Goal: Answer question/provide support: Share knowledge or assist other users

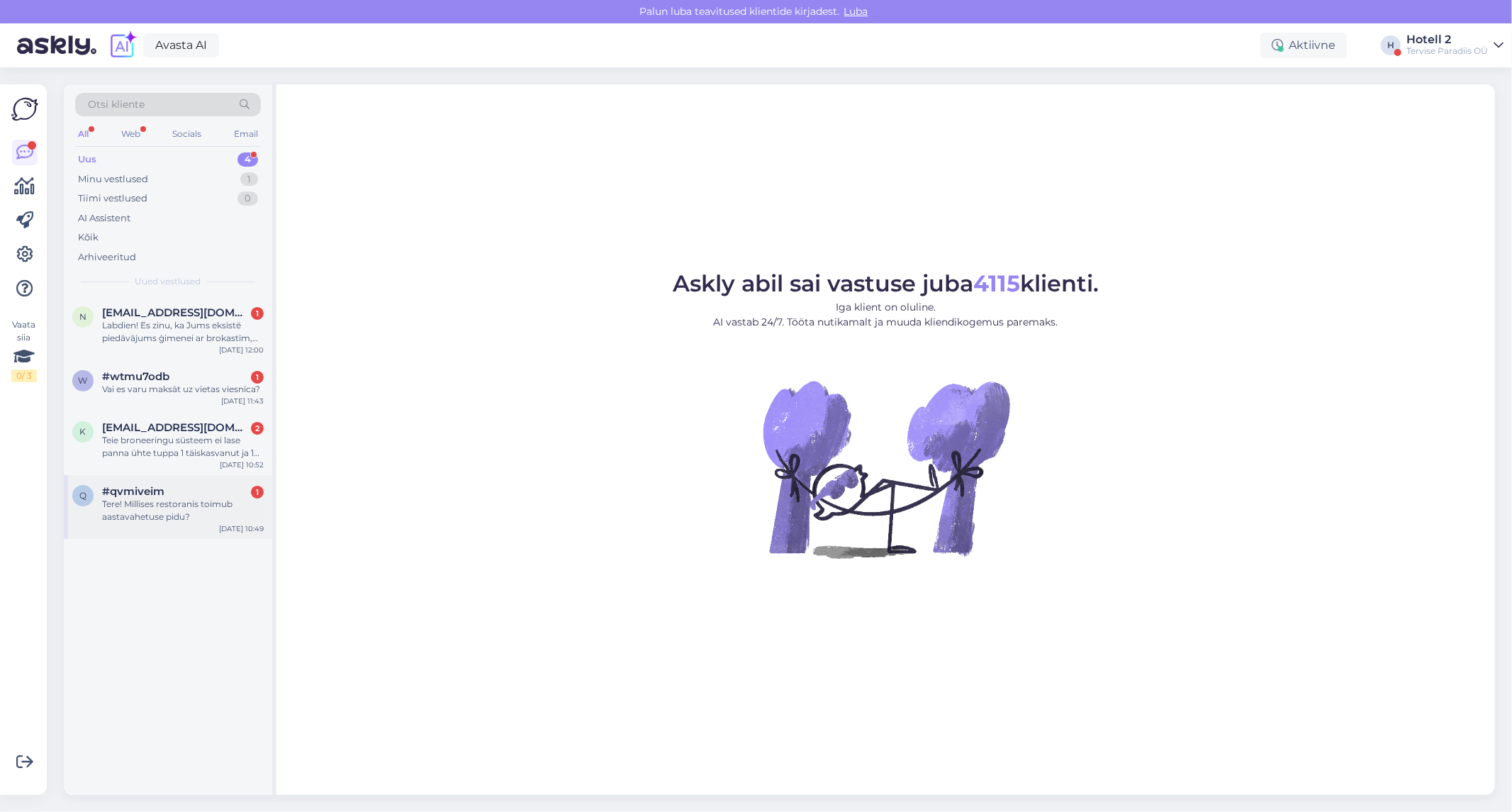
click at [141, 501] on div "Tere! Millises restoranis toimub aastavahetuse pidu?" at bounding box center [183, 511] width 161 height 26
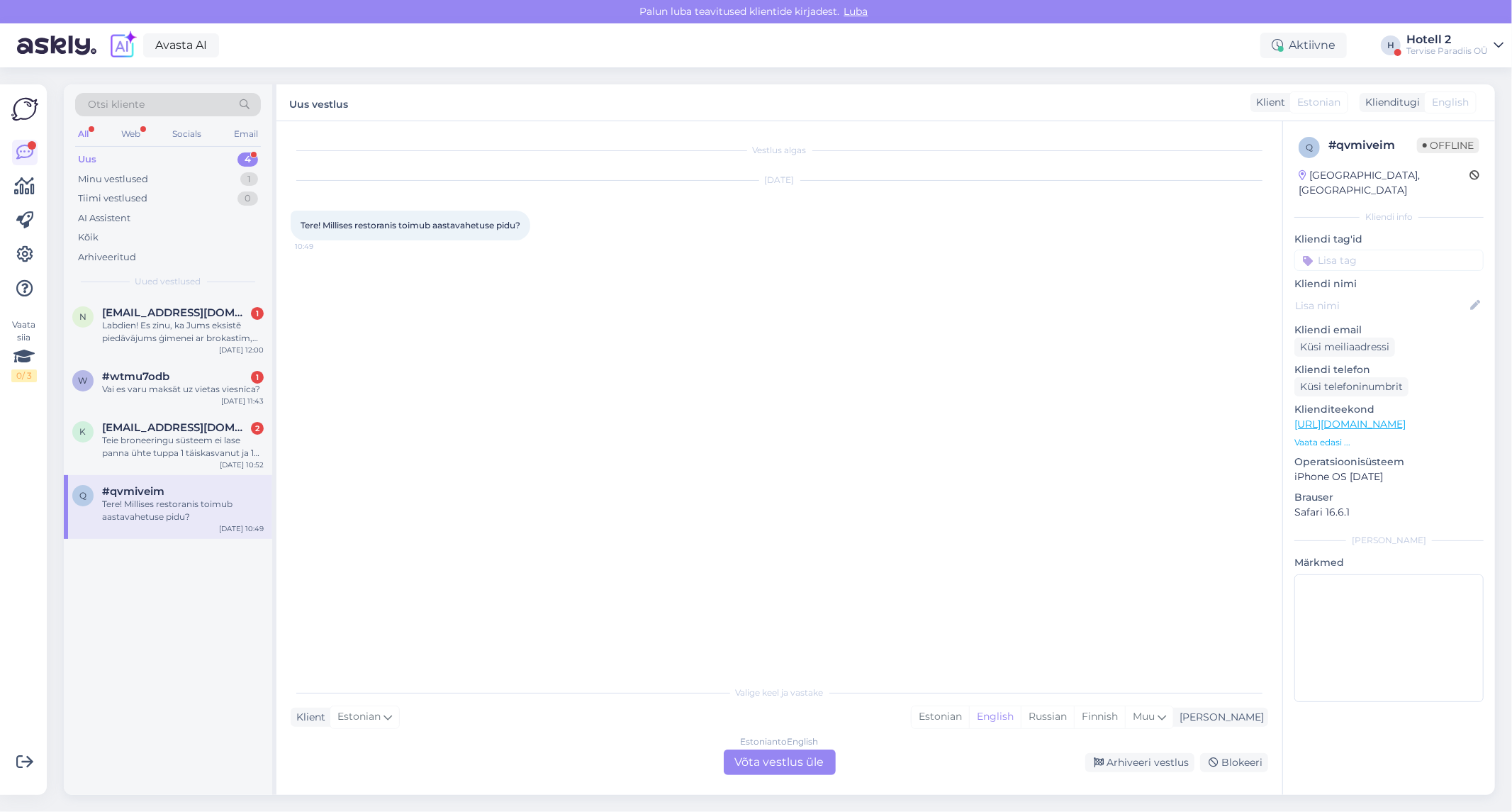
click at [785, 762] on div "Estonian to English Võta vestlus üle" at bounding box center [780, 762] width 112 height 26
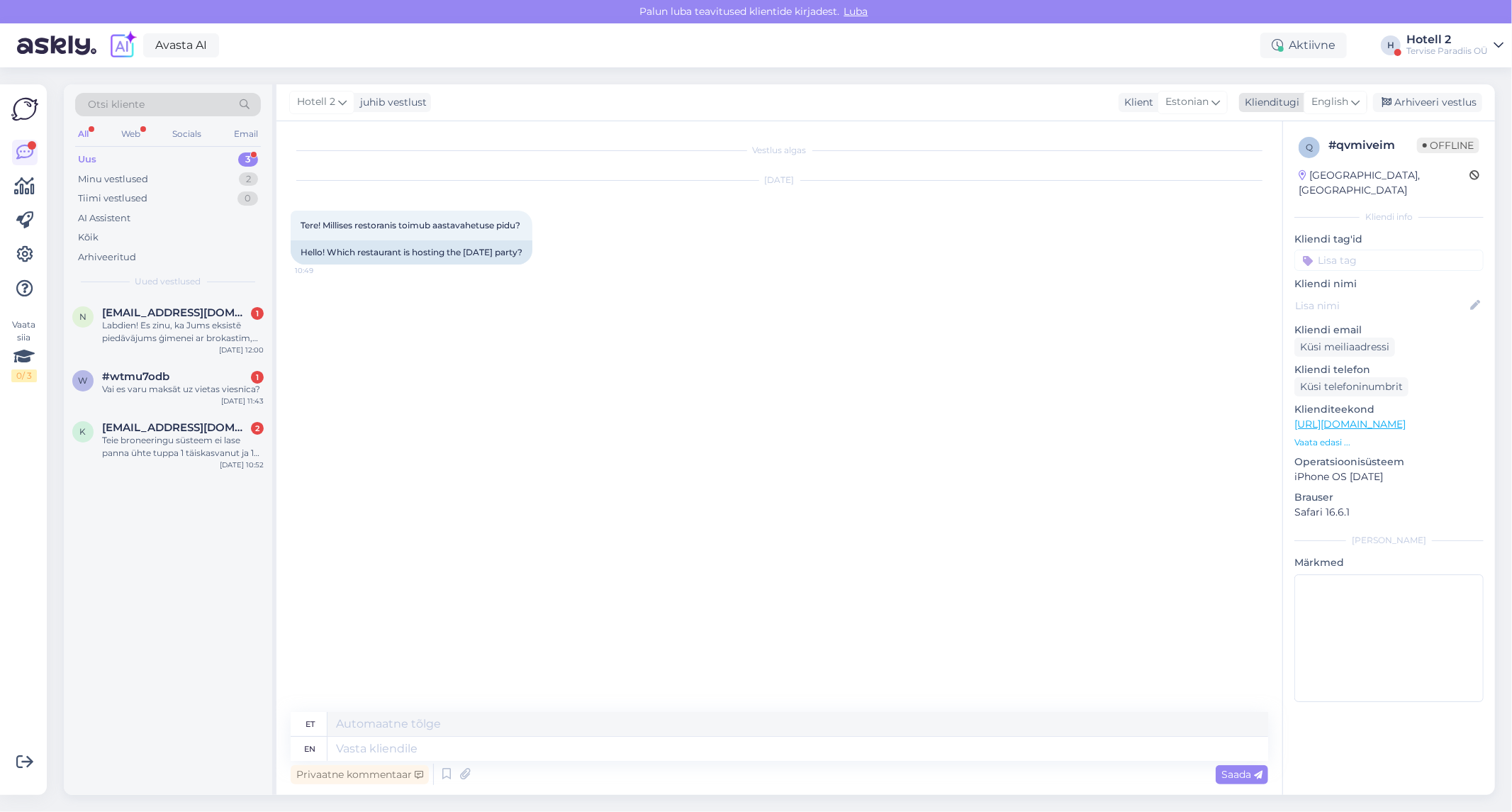
click at [1340, 106] on span "English" at bounding box center [1330, 102] width 37 height 16
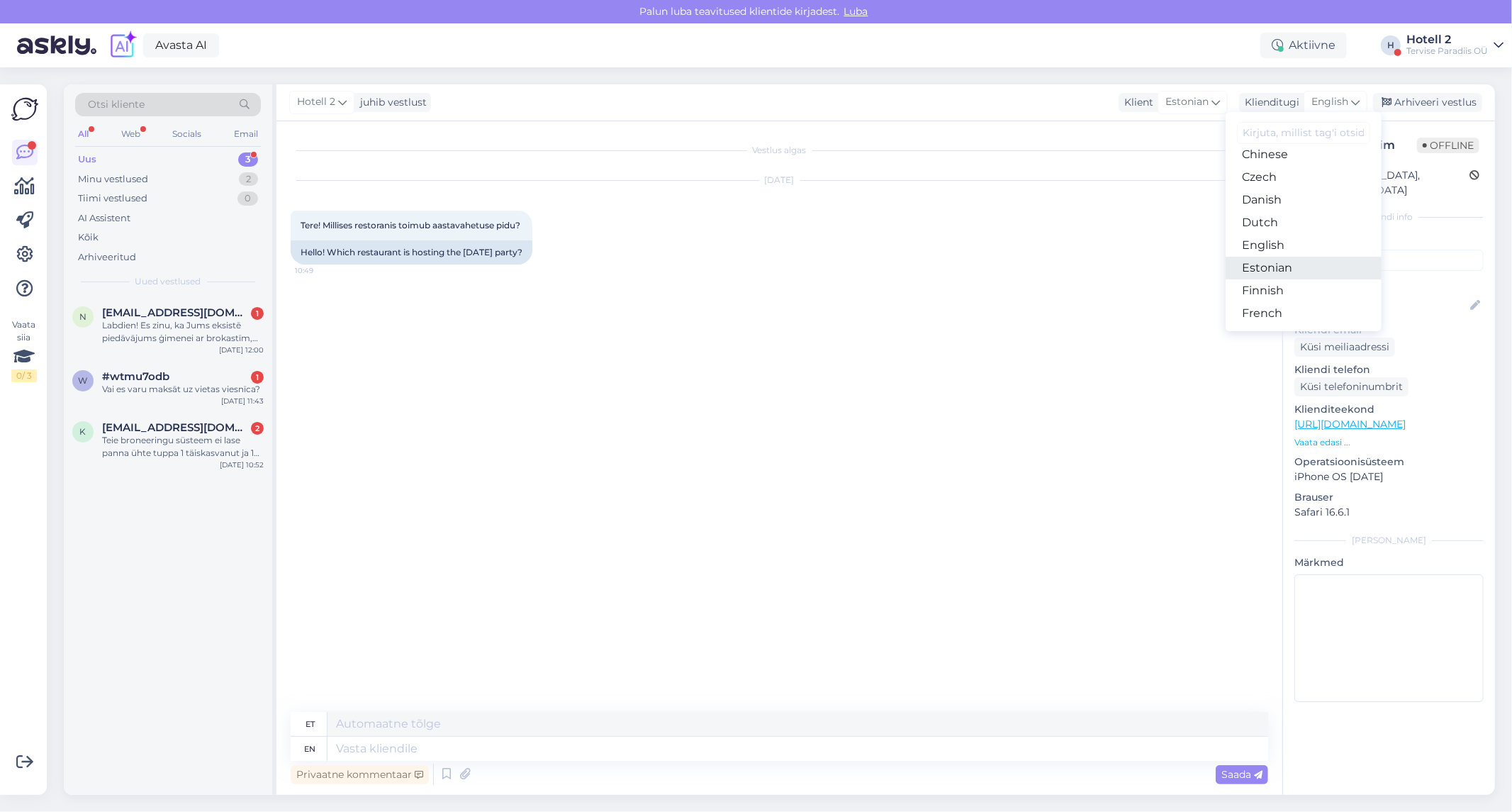
click at [1327, 265] on link "Estonian" at bounding box center [1303, 268] width 156 height 22
click at [485, 747] on textarea at bounding box center [780, 746] width 978 height 30
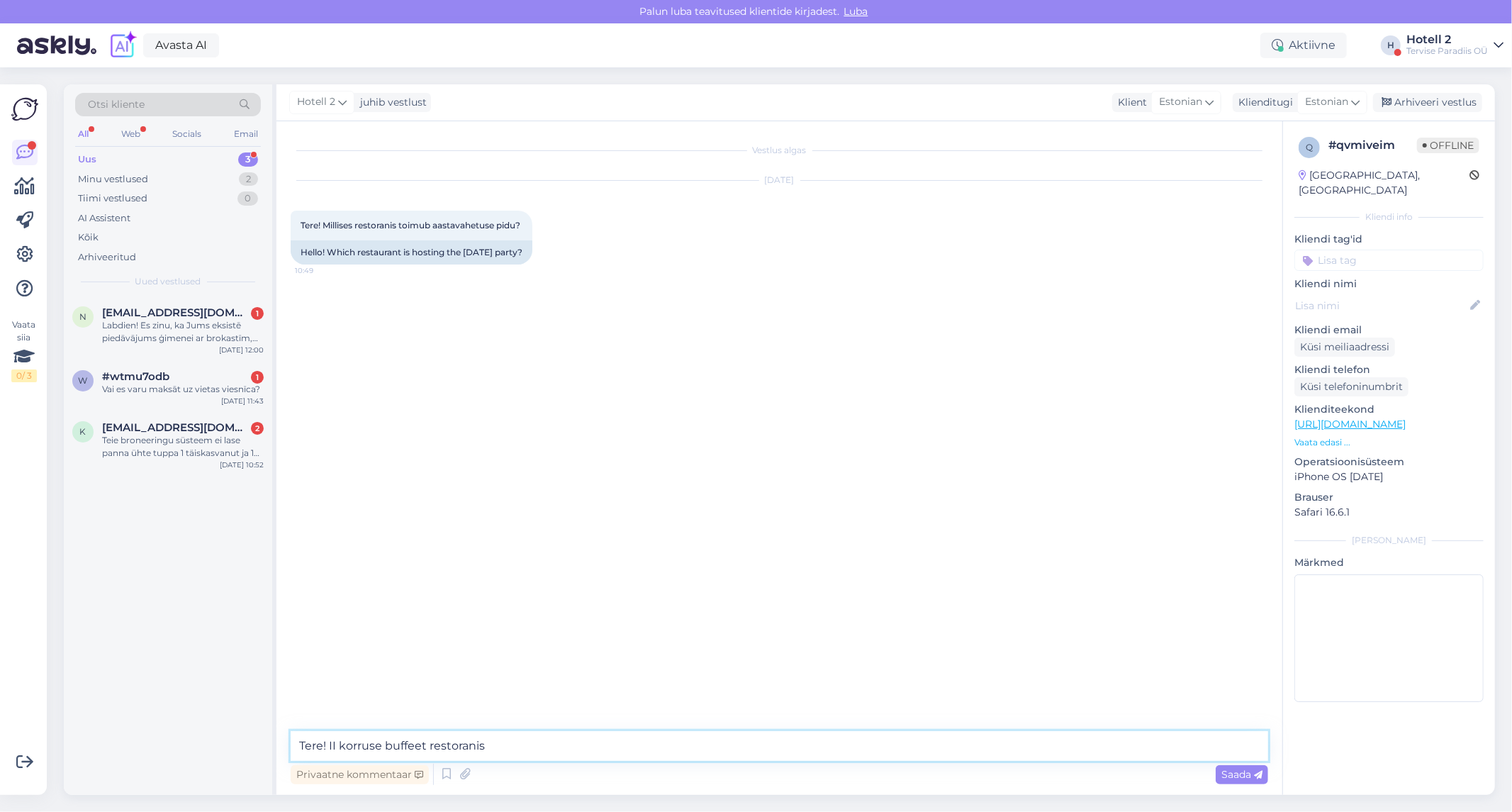
click at [423, 746] on textarea "Tere! II korruse buffeet restoranis" at bounding box center [780, 746] width 978 height 30
click at [417, 750] on textarea "Tere! II korruse buffeet restoranis" at bounding box center [780, 746] width 978 height 30
click at [506, 746] on textarea "Tere! II korruse buffet restoranis" at bounding box center [780, 746] width 978 height 30
type textarea "Tere! II korruse buffet restoranis"
click at [1239, 775] on span "Saada" at bounding box center [1241, 774] width 41 height 13
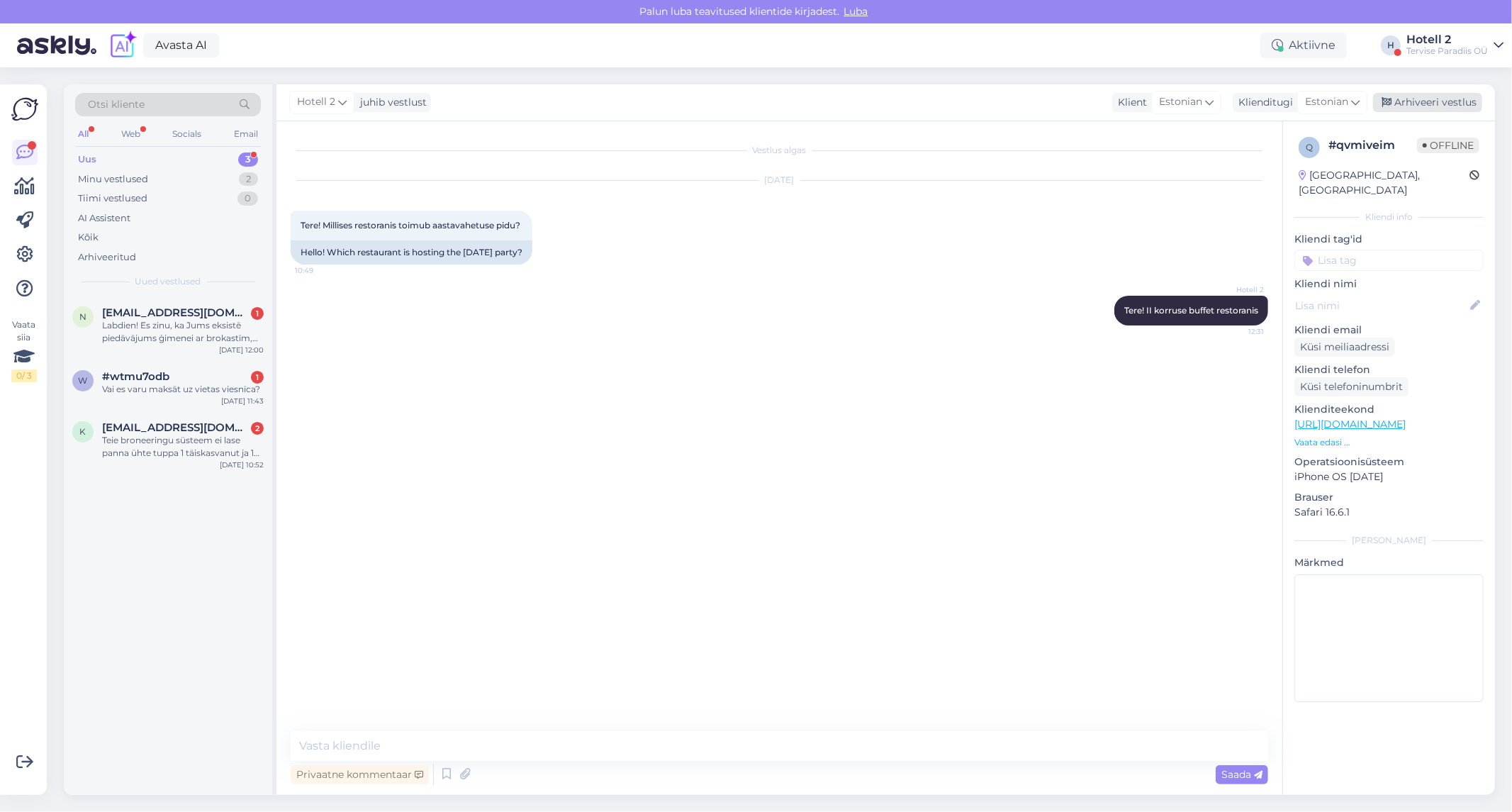
click at [1429, 98] on div "Arhiveeri vestlus" at bounding box center [1427, 102] width 109 height 19
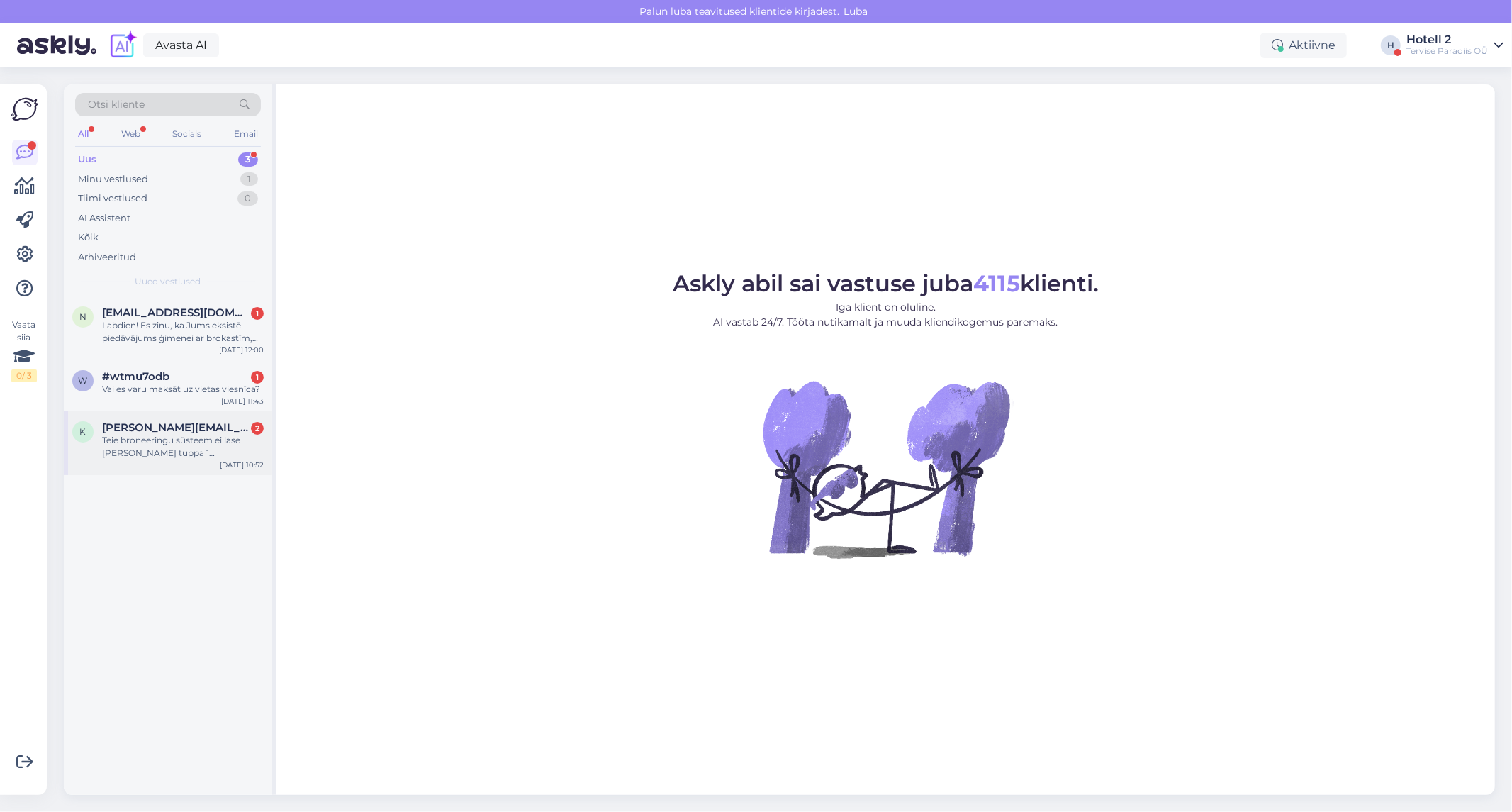
click at [145, 427] on span "[EMAIL_ADDRESS][DOMAIN_NAME]" at bounding box center [176, 428] width 148 height 13
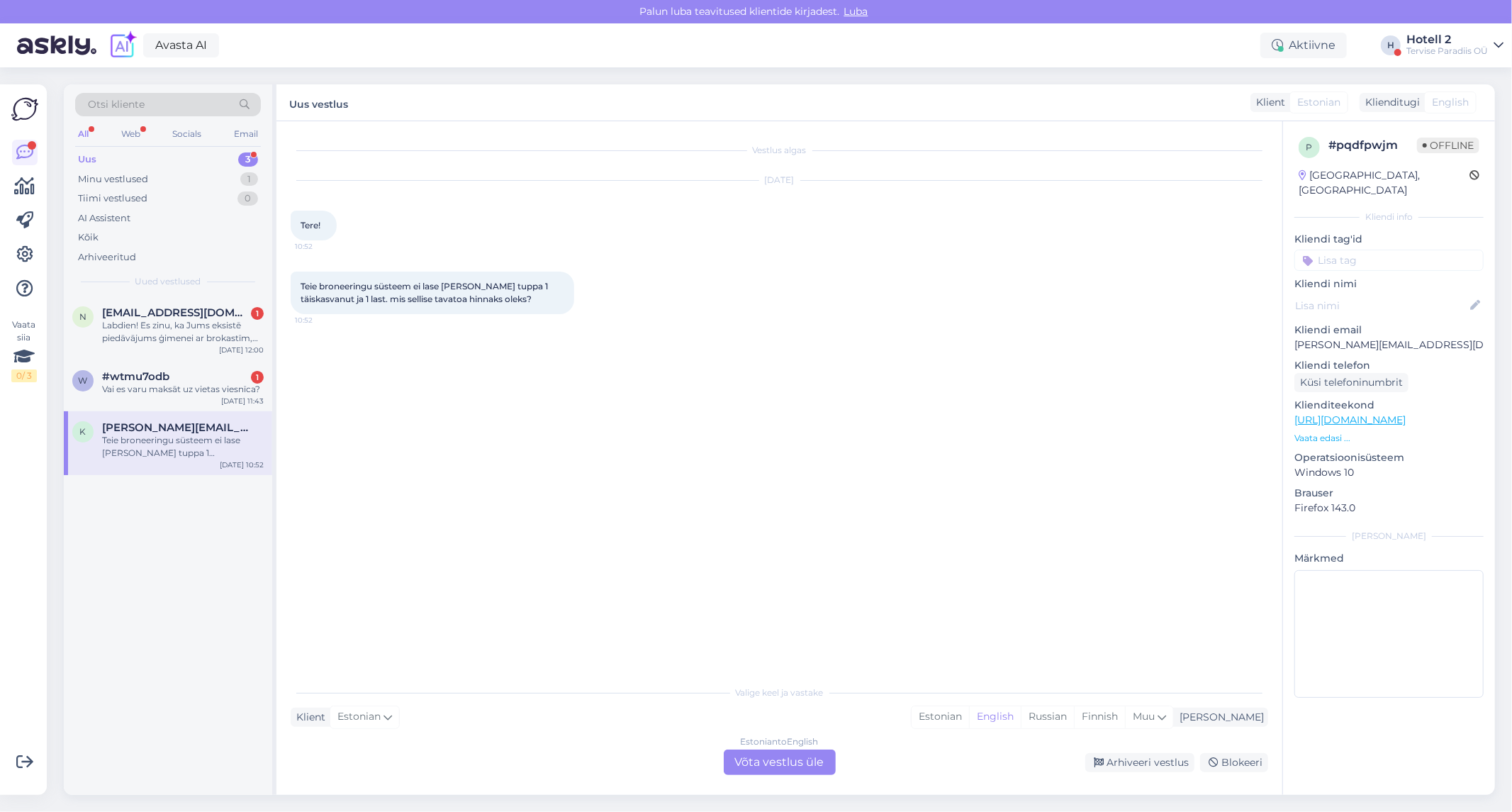
click at [794, 760] on div "Estonian to English Võta vestlus üle" at bounding box center [780, 762] width 112 height 26
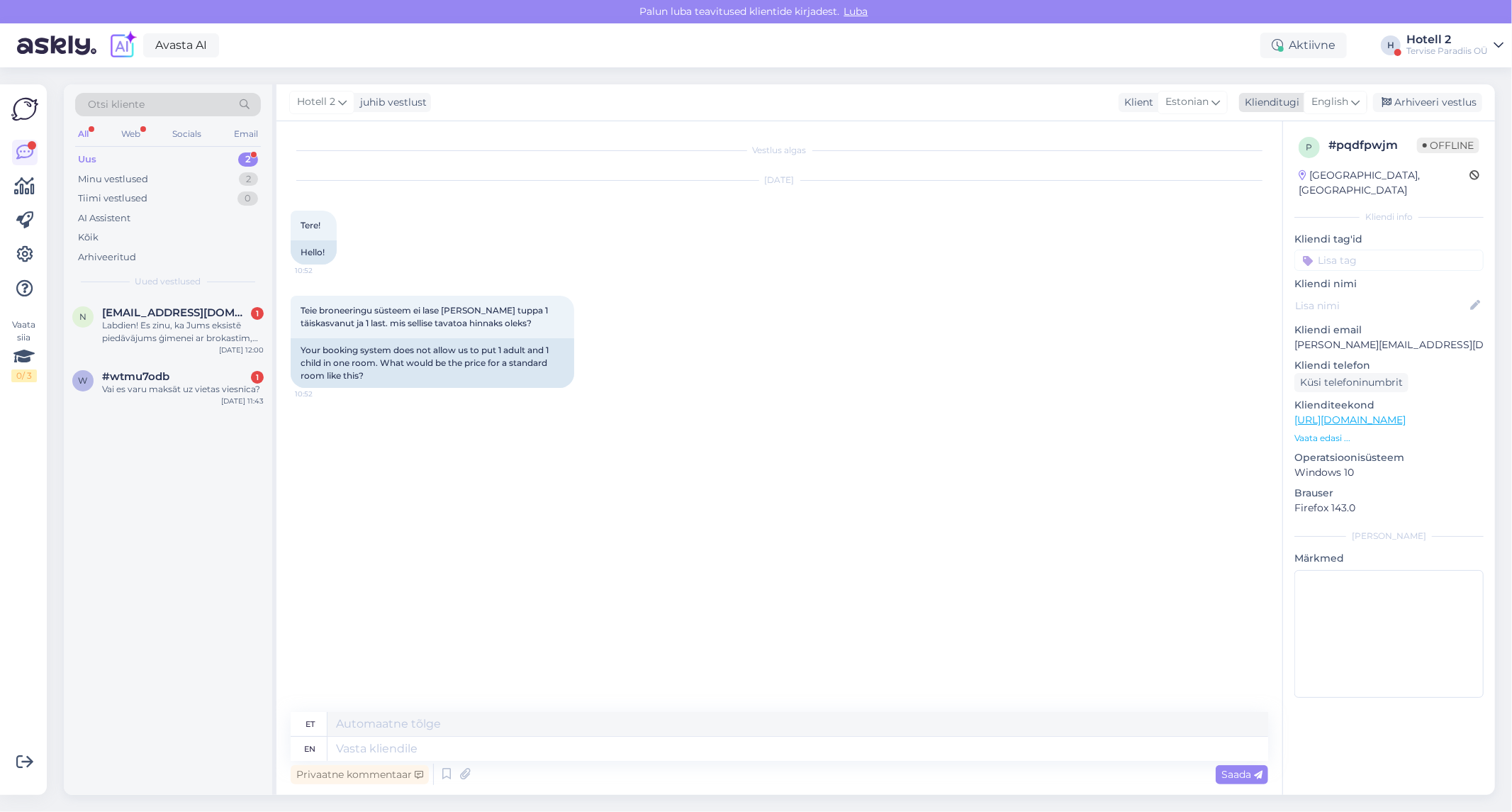
click at [1330, 99] on span "English" at bounding box center [1330, 102] width 37 height 16
click at [1292, 242] on link "English" at bounding box center [1303, 245] width 156 height 22
click at [512, 747] on textarea at bounding box center [798, 749] width 941 height 24
type textarea "Tere"
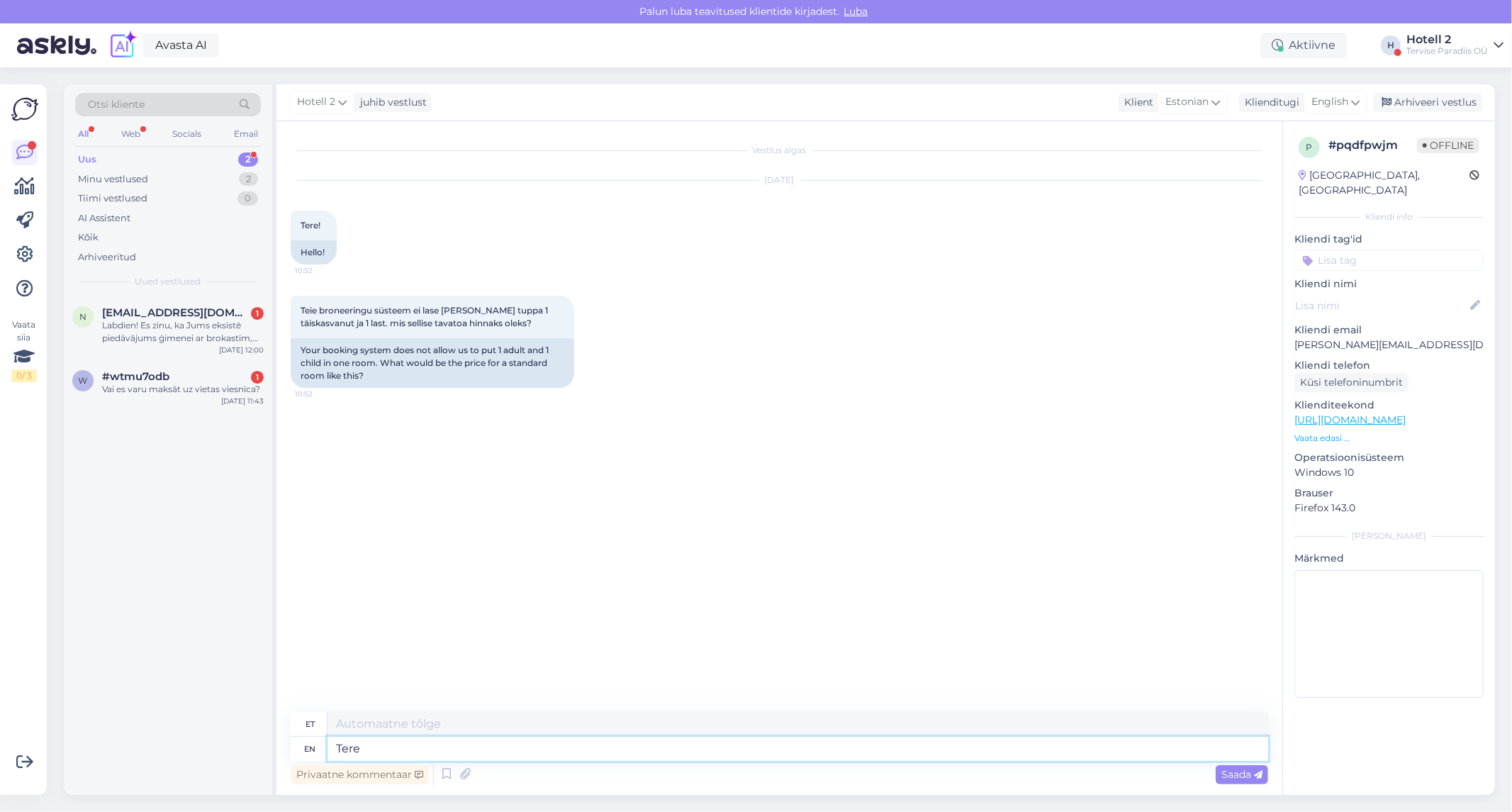
type textarea "Tere"
type textarea "Tere!"
type textarea "Tere! Võite"
type textarea "Tere! Võit!"
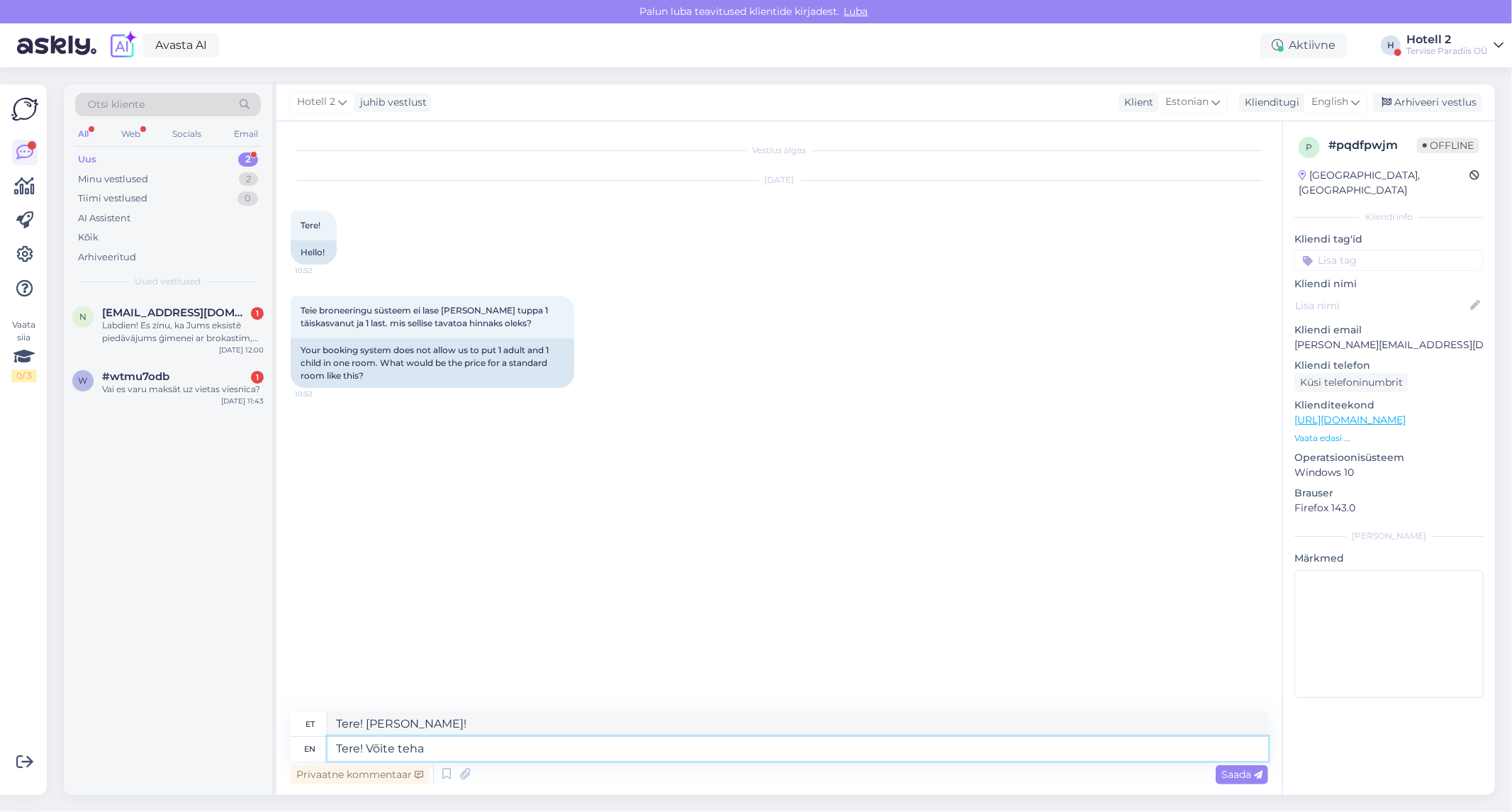
type textarea "Tere! Võite teha k"
type textarea "Tere! Võida teha"
type textarea "Tere! Võite teha ka"
type textarea "Tere! Võida teha ka"
type textarea "Tere! Võite teha ka broneeringu 1"
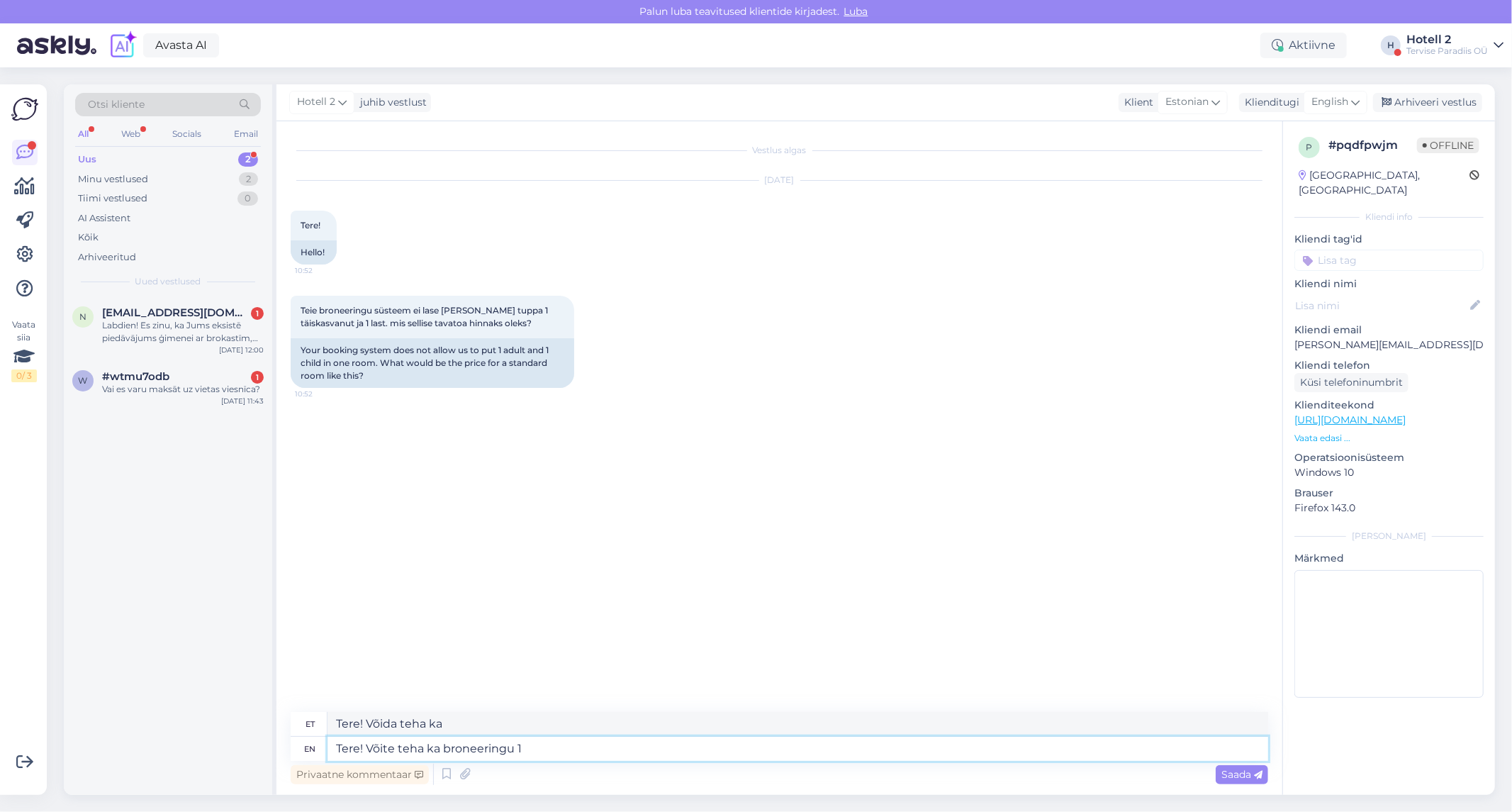
type textarea "Tere! võite teha ka broneeringu"
type textarea "Tere! Võite teha ka broneeringu 1"
type textarea "Tere! Võite teha ka broneeringu"
type textarea "Tere! võite teha ka broneeringu"
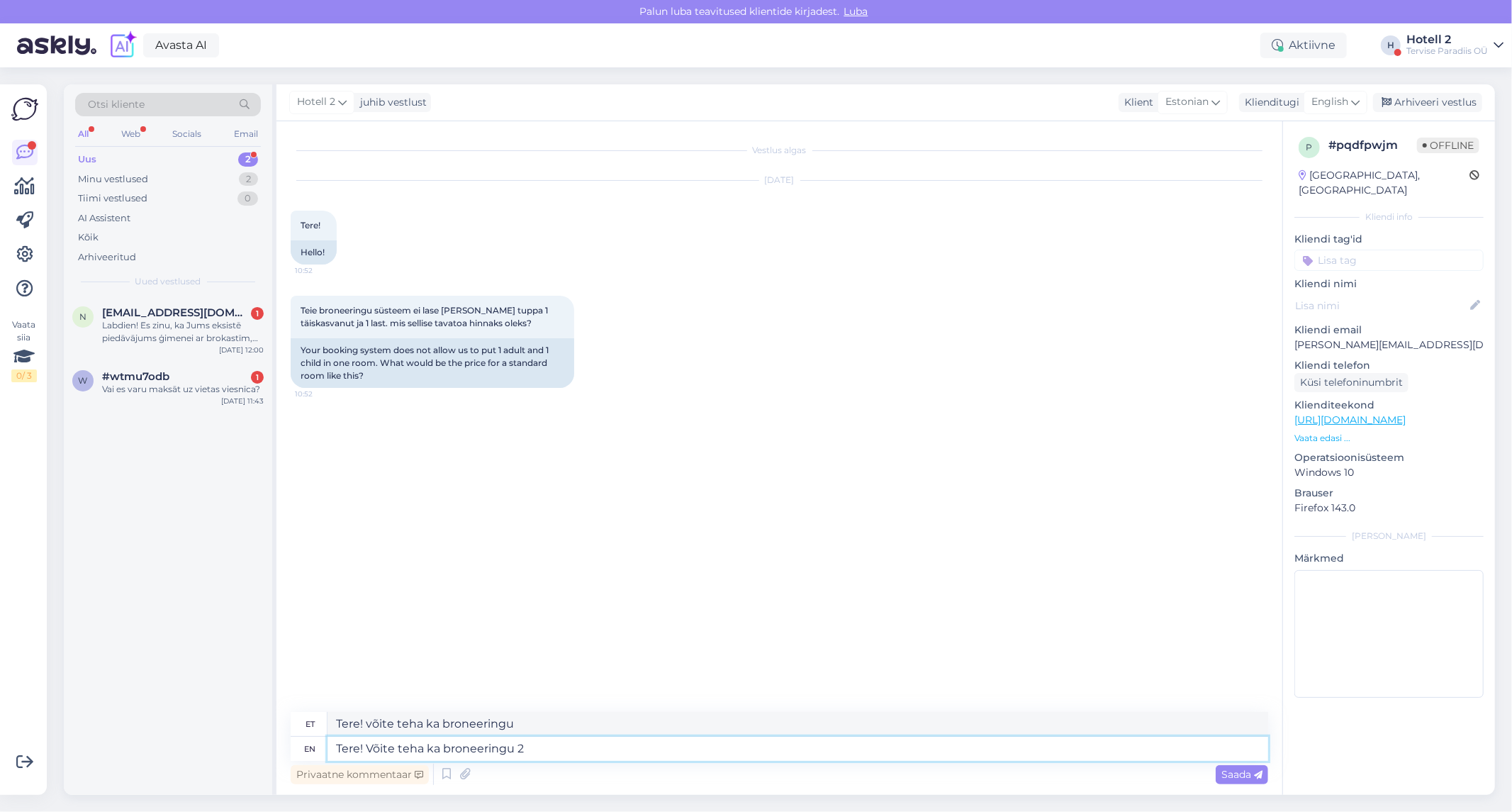
type textarea "Tere! Võite teha ka broneeringu 2"
type textarea "Tere! Võite teha ka broneeringu 2 täiskasvanule,"
type textarea "Tere! Võite teha ka broneeringu 2 täiskasvanule, hind"
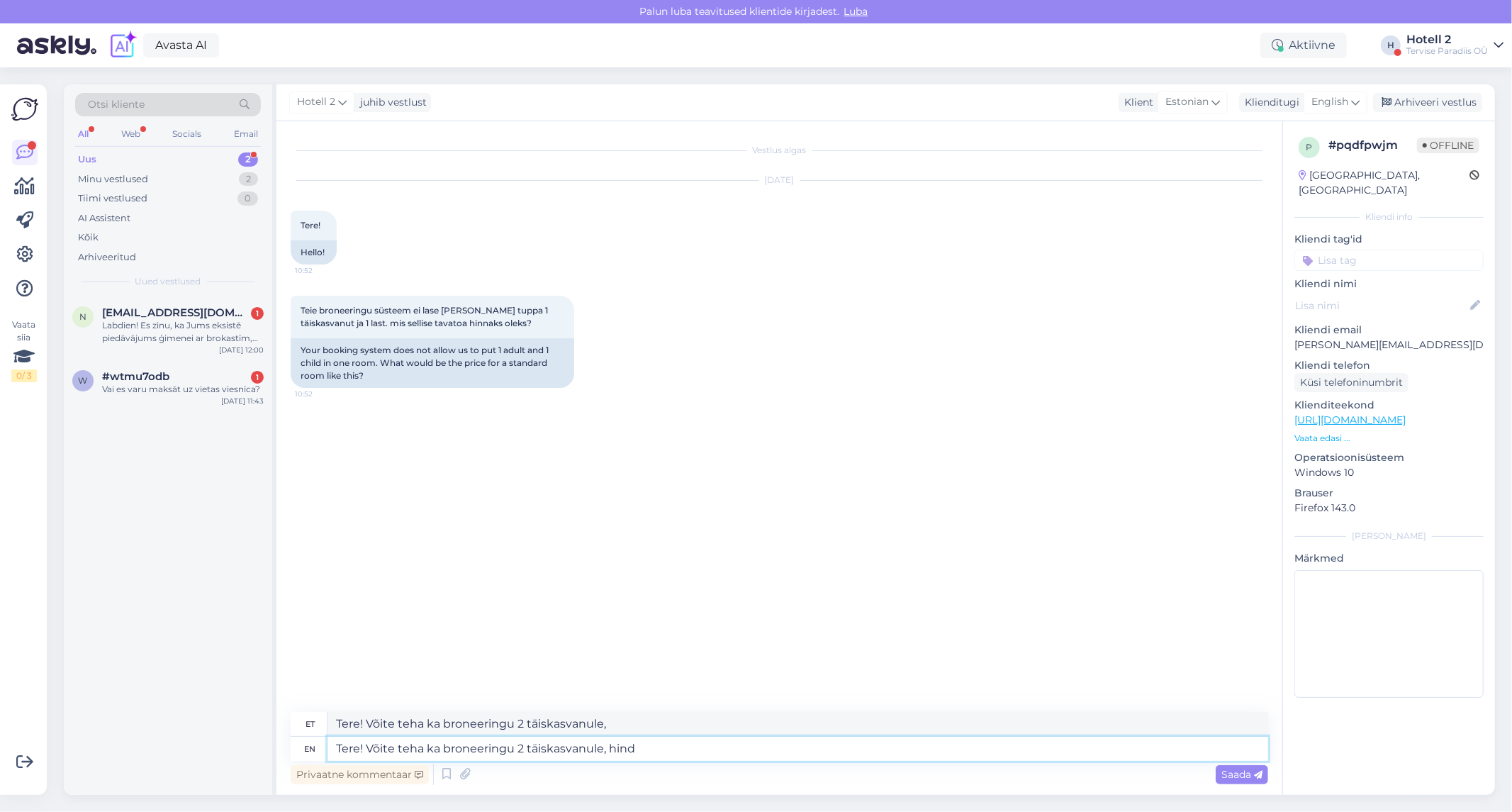
type textarea "Tere! Võite teha ka broneeringu 2 täiskasvanule, hind"
type textarea "Tere! Võite teha ka broneeringu 2 täiskasvanule, hind on"
type textarea "Tere! Võite teha ka broneeringu 2 täiskasvanule, hind on sama."
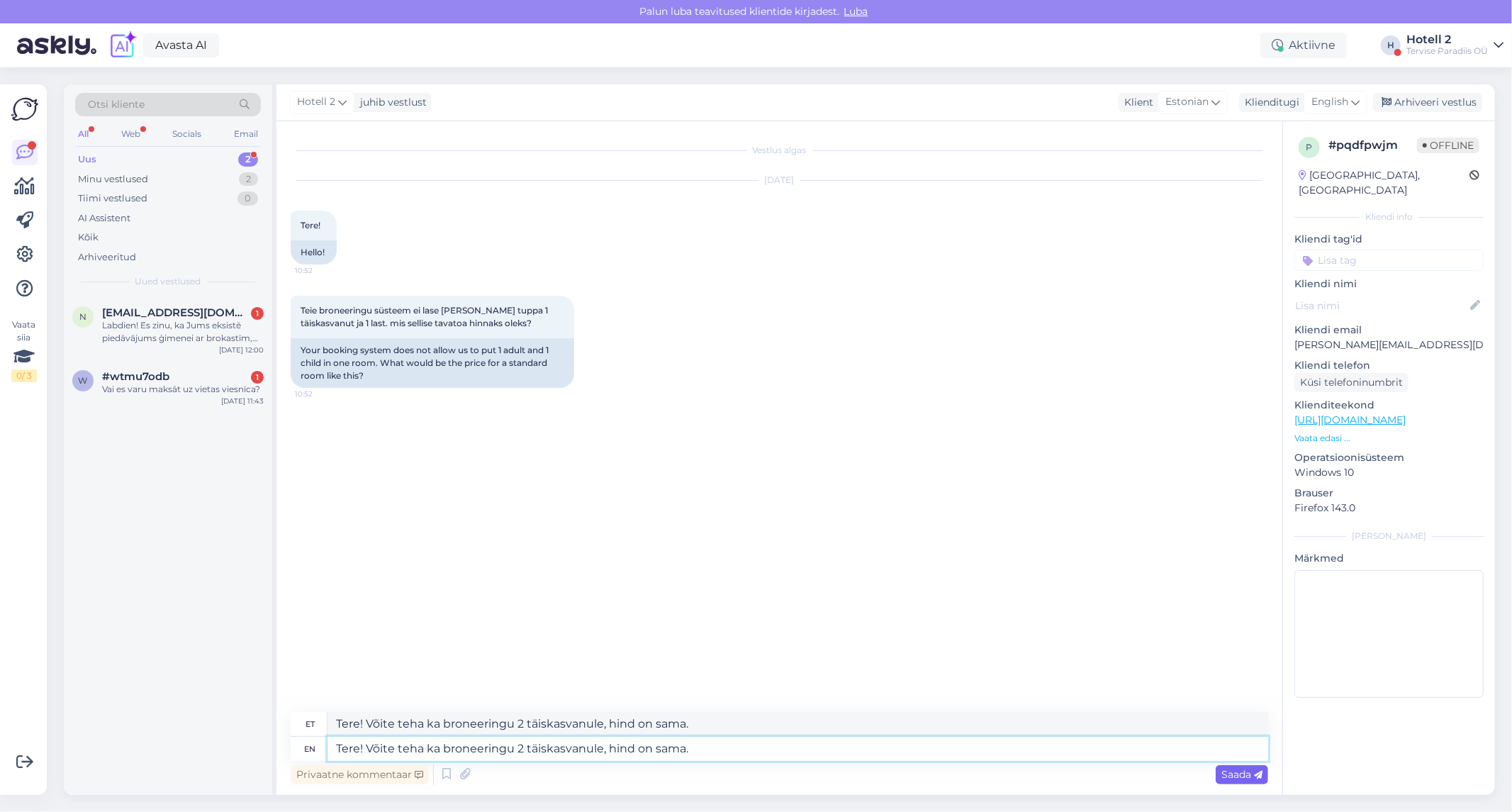
type textarea "Tere! Võite teha ka broneeringu 2 täiskasvanule, hind on sama."
click at [1251, 780] on div "Saada" at bounding box center [1242, 775] width 53 height 19
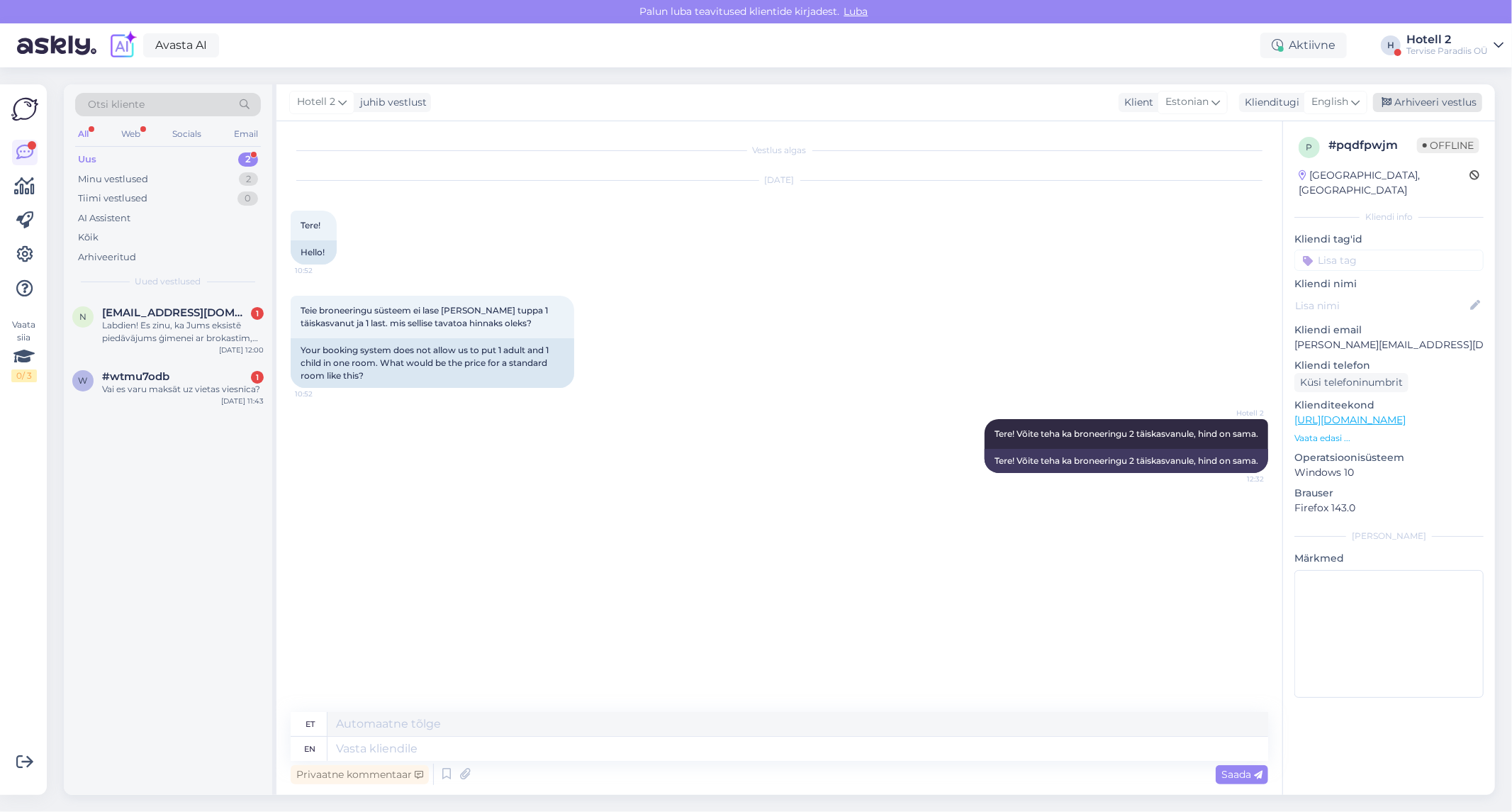
click at [1454, 99] on div "Arhiveeri vestlus" at bounding box center [1427, 102] width 109 height 19
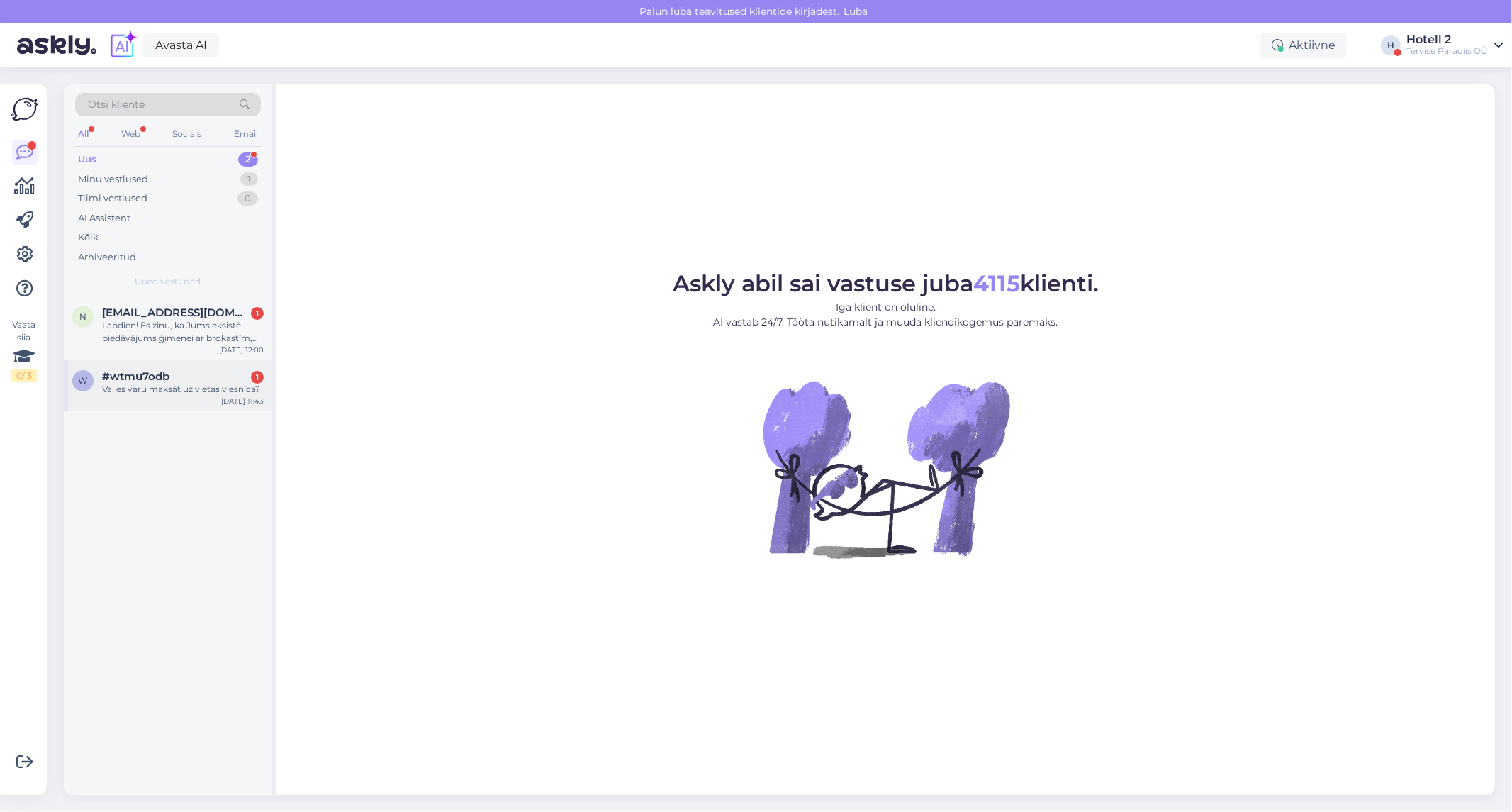
click at [180, 373] on div "#wtmu7odb 1" at bounding box center [183, 376] width 161 height 13
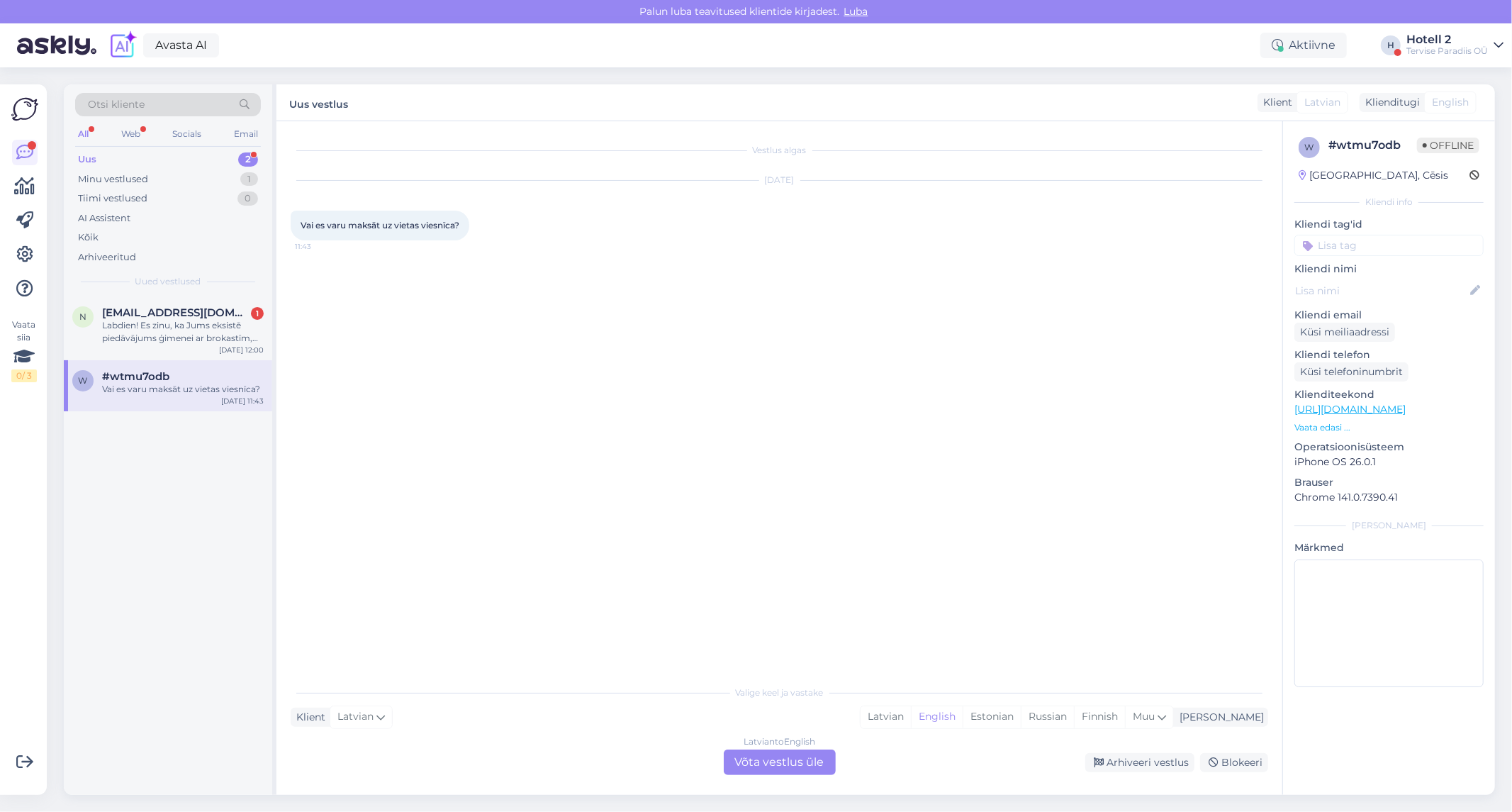
click at [796, 768] on div "Latvian to English Võta vestlus üle" at bounding box center [780, 762] width 112 height 26
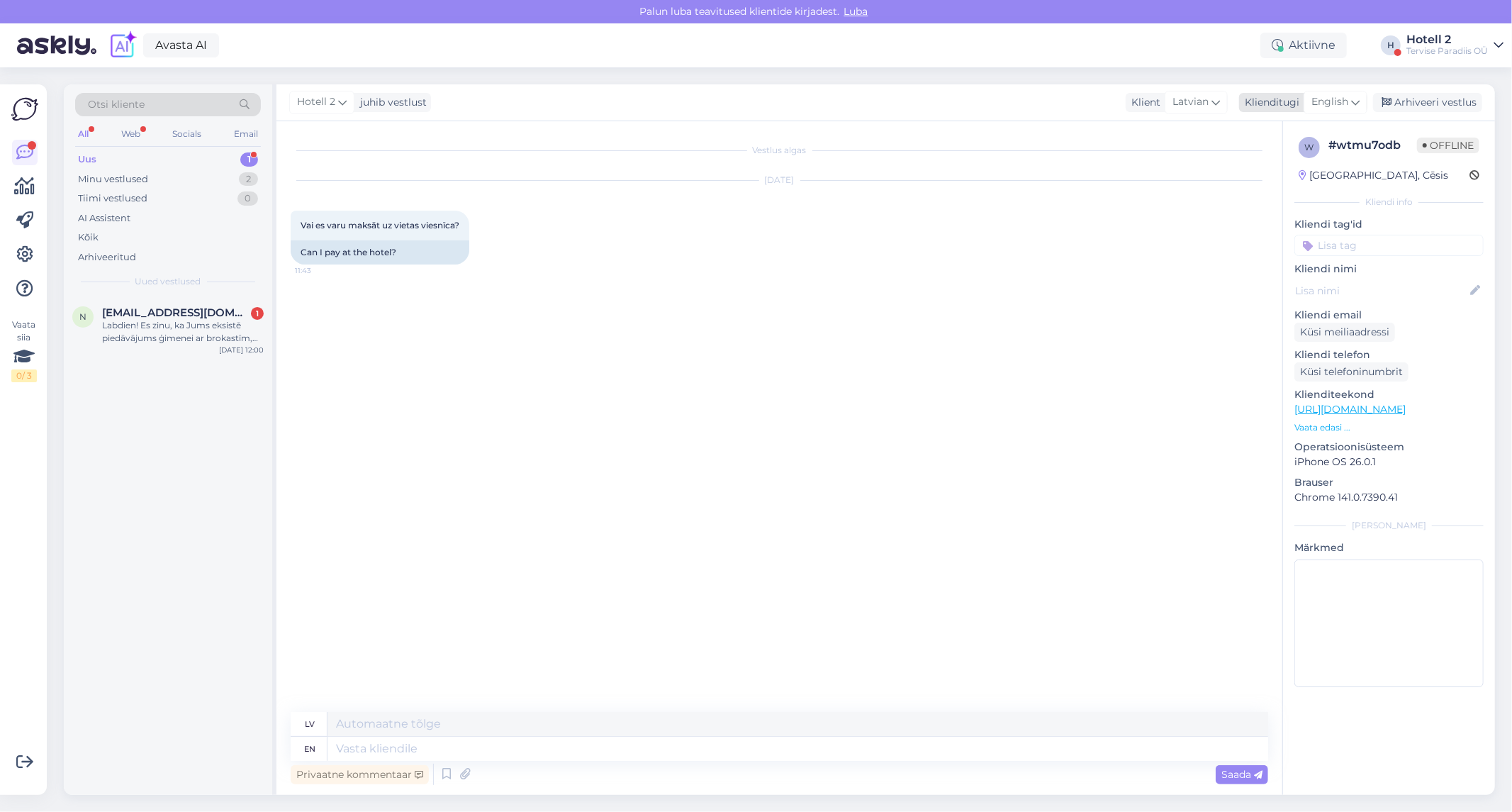
click at [1339, 102] on span "English" at bounding box center [1330, 102] width 37 height 16
click at [1285, 241] on link "English" at bounding box center [1303, 245] width 156 height 22
click at [1343, 102] on span "English" at bounding box center [1330, 102] width 37 height 16
click at [1321, 260] on link "Estonian" at bounding box center [1303, 268] width 156 height 22
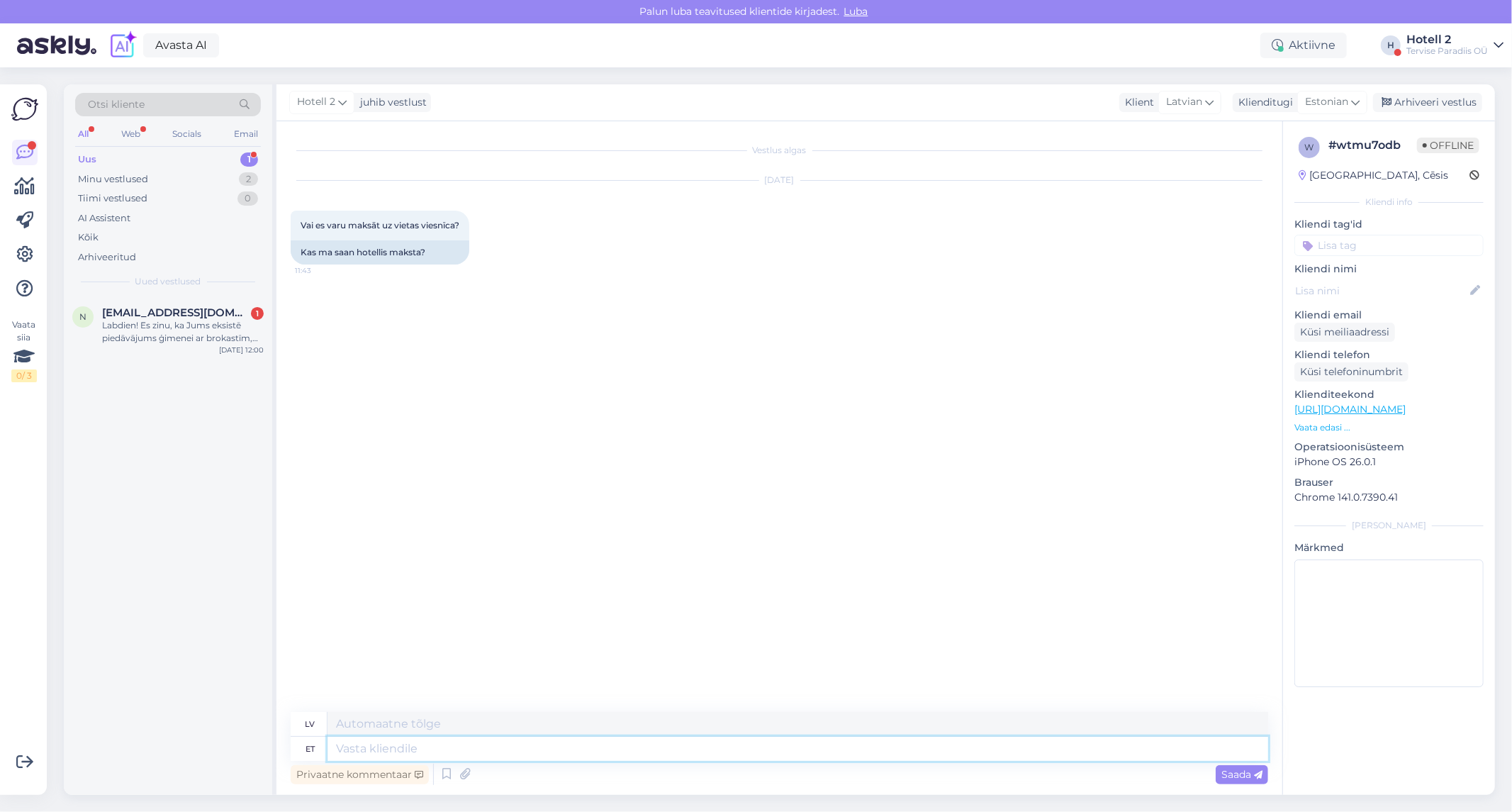
click at [546, 756] on textarea at bounding box center [798, 749] width 941 height 24
type textarea "Tere"
type textarea "Sveiki"
type textarea "Tere!"
type textarea "Sveiki!"
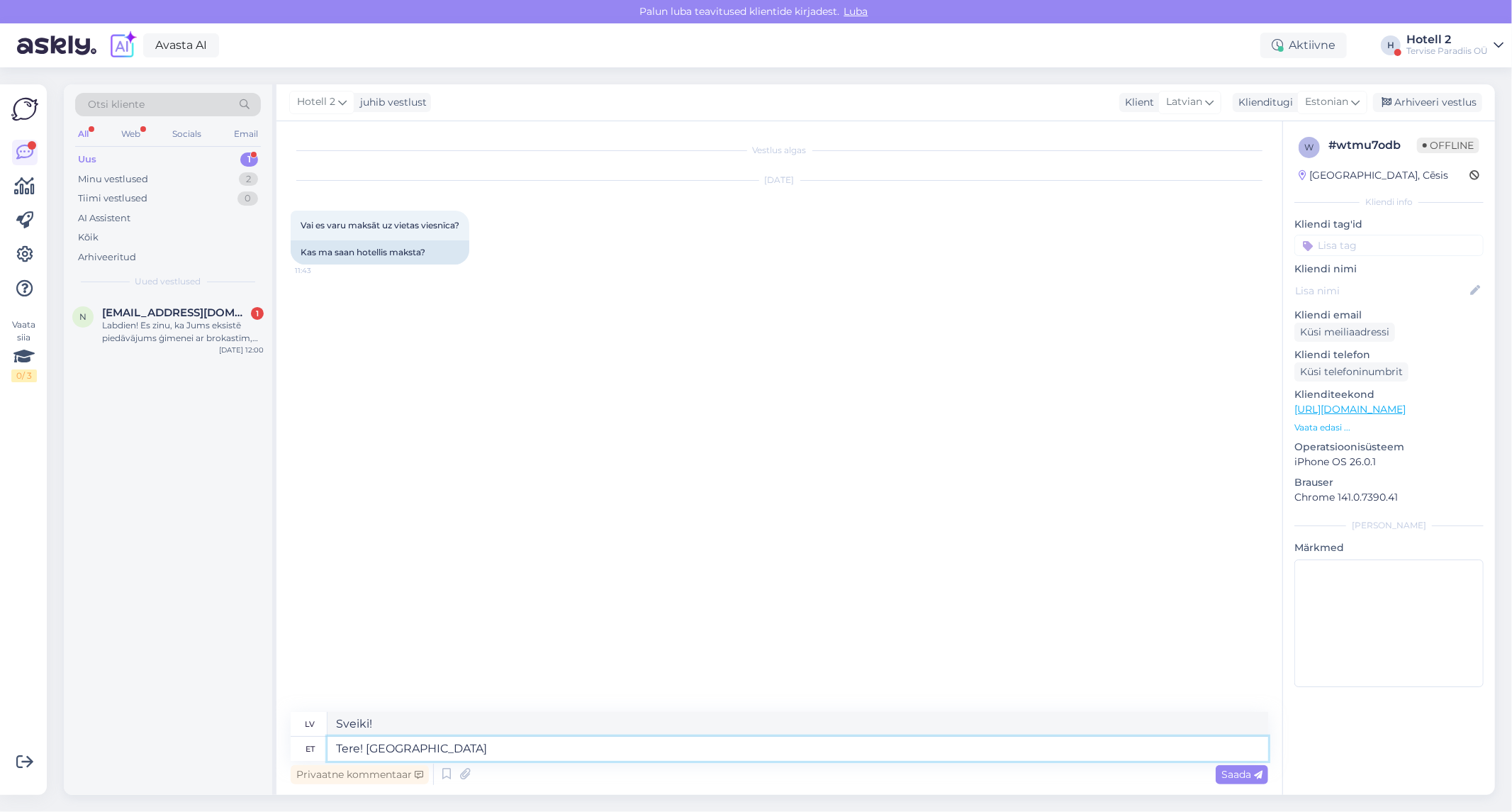
type textarea "Tere! Mida"
type textarea "Sveiki! Kas"
type textarea "Tere! Mida te s"
type textarea "Sveiki! Ko tu dari?"
type textarea "Tere! Mida te soovite m"
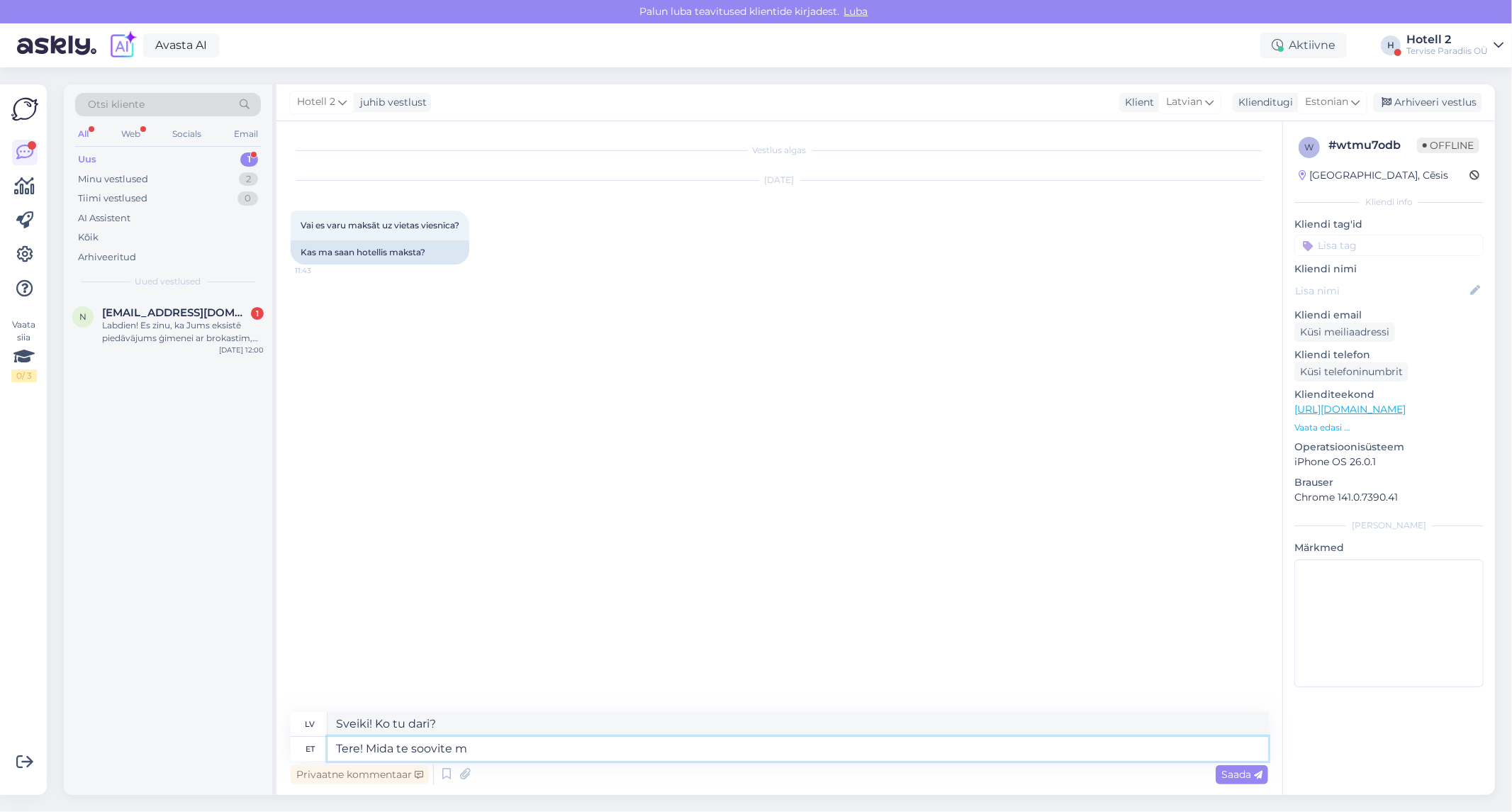
type textarea "Sveiki! Ko jūs vēlaties?"
type textarea "Tere! Mida te soovite maksta"
type textarea "Sveiki! Cik vēlaties maksāt?"
type textarea "Tere! Mida te soovite maksta?"
click at [1252, 778] on span "Saada" at bounding box center [1241, 774] width 41 height 13
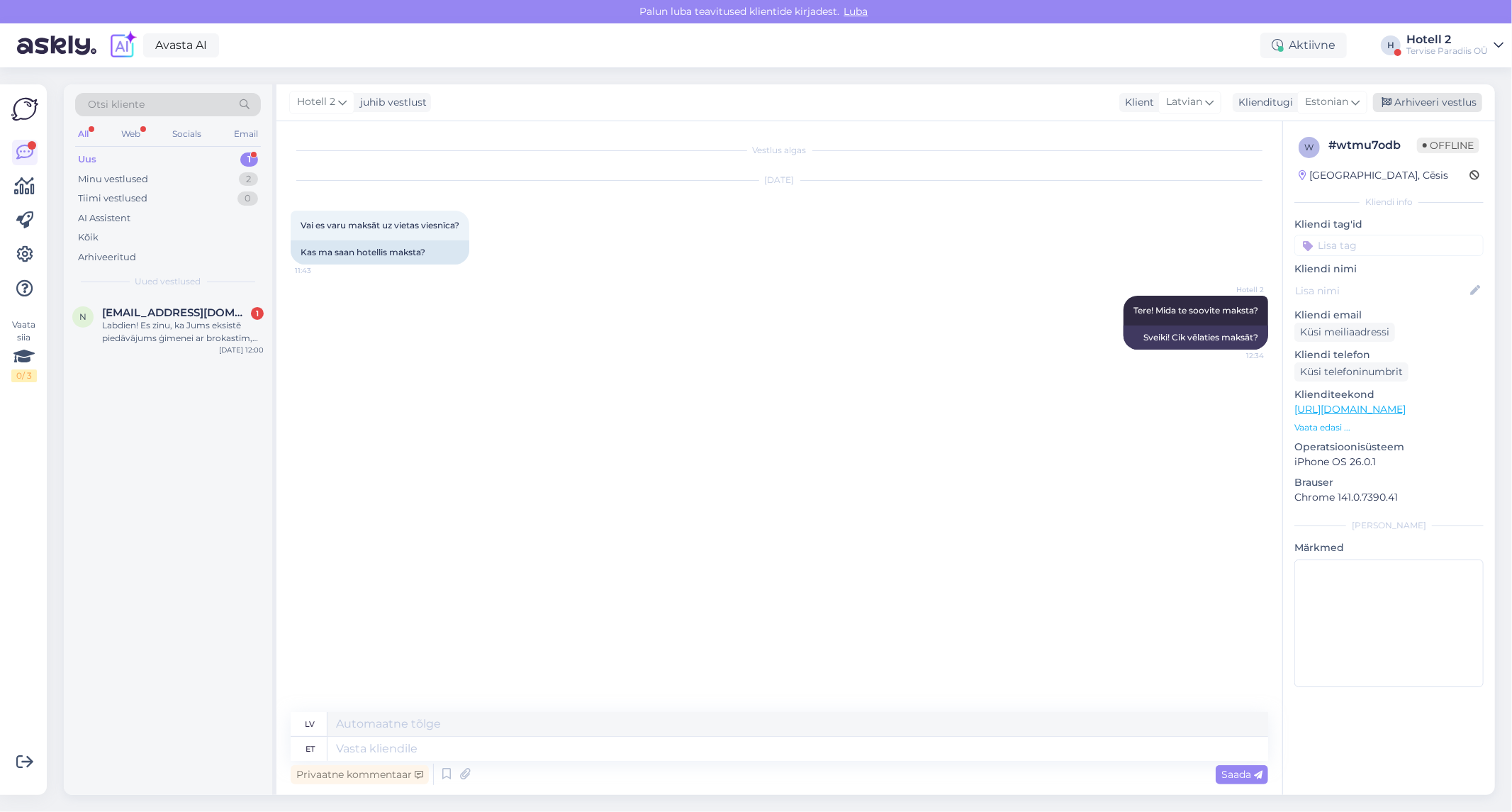
click at [1434, 102] on div "Arhiveeri vestlus" at bounding box center [1427, 102] width 109 height 19
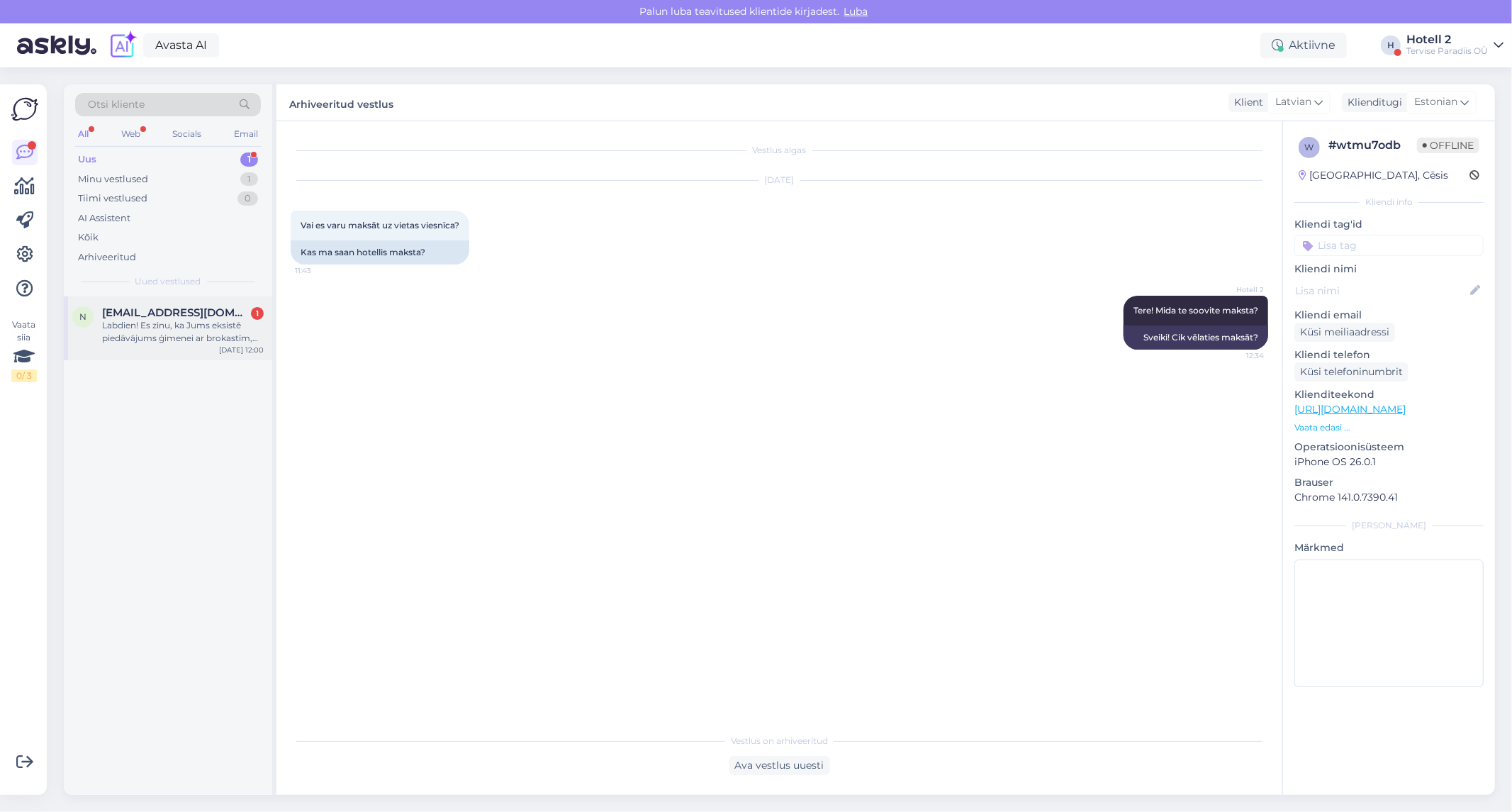
click at [182, 312] on div "naki@inbox.lv 1" at bounding box center [183, 312] width 161 height 13
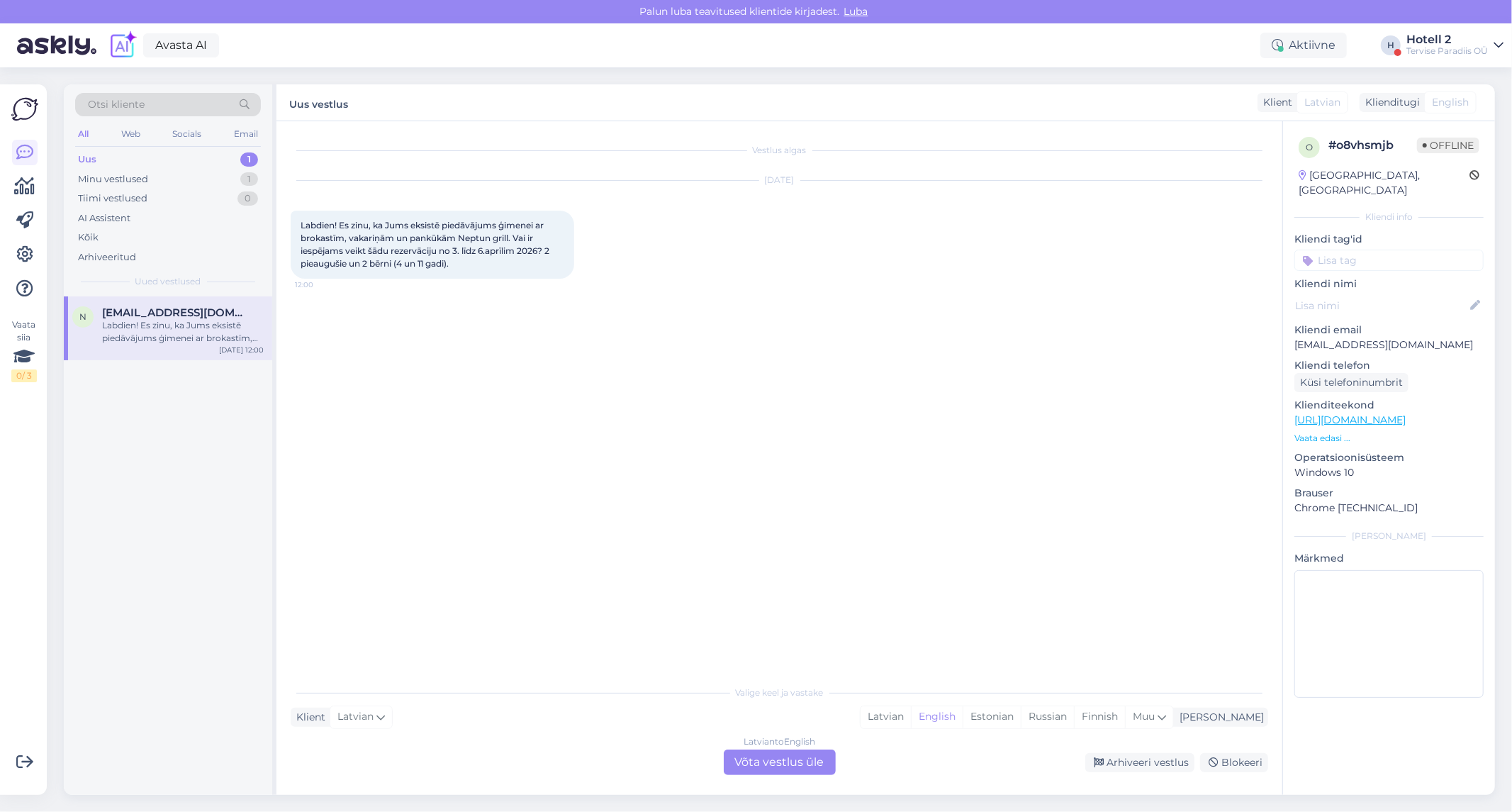
click at [765, 762] on div "Latvian to English Võta vestlus üle" at bounding box center [780, 762] width 112 height 26
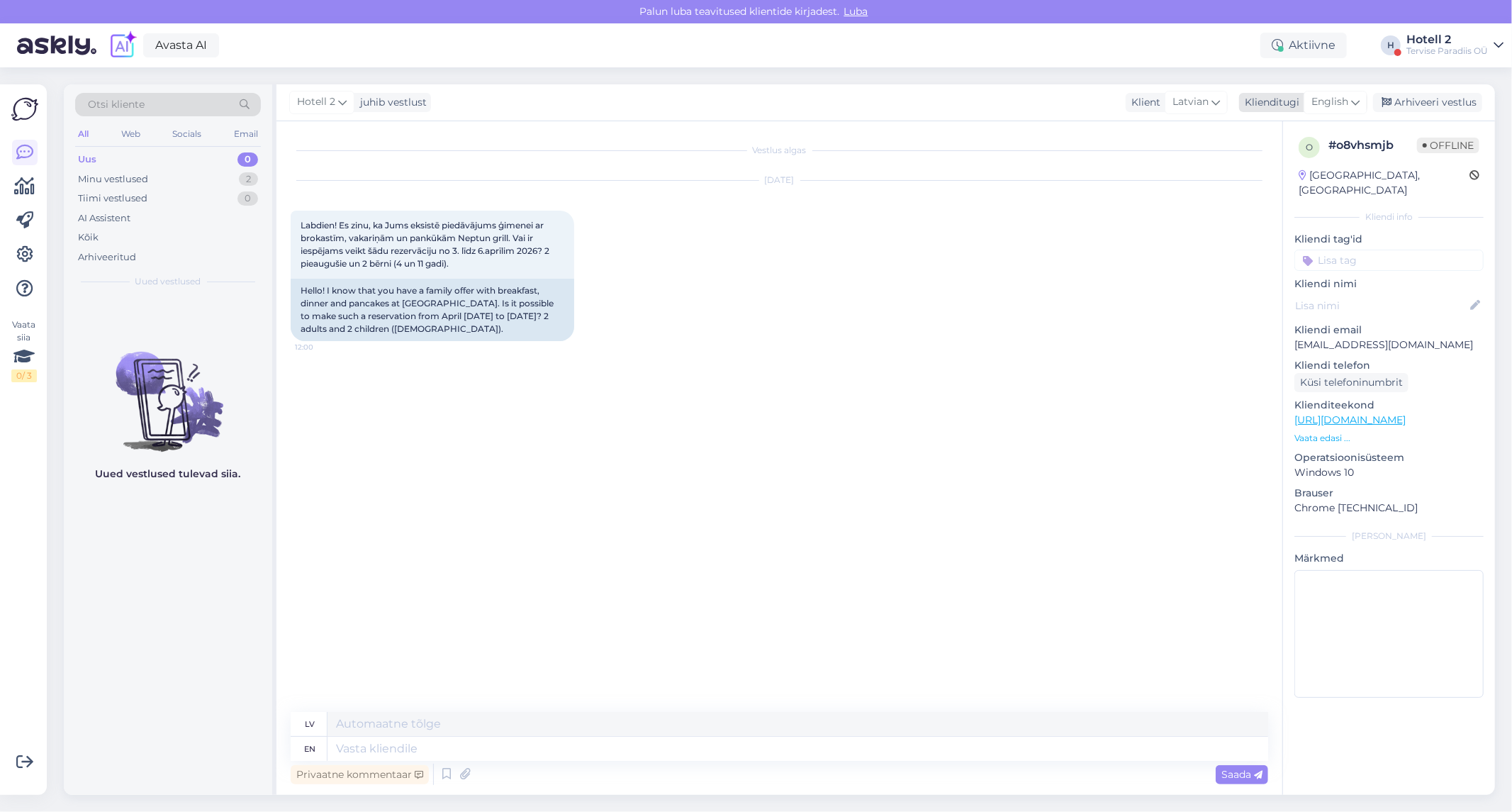
click at [1316, 102] on span "English" at bounding box center [1330, 102] width 37 height 16
click at [1291, 257] on link "Estonian" at bounding box center [1303, 268] width 156 height 22
click at [577, 745] on textarea at bounding box center [798, 749] width 941 height 24
type textarea "Tere!"
type textarea "Sveiki!"
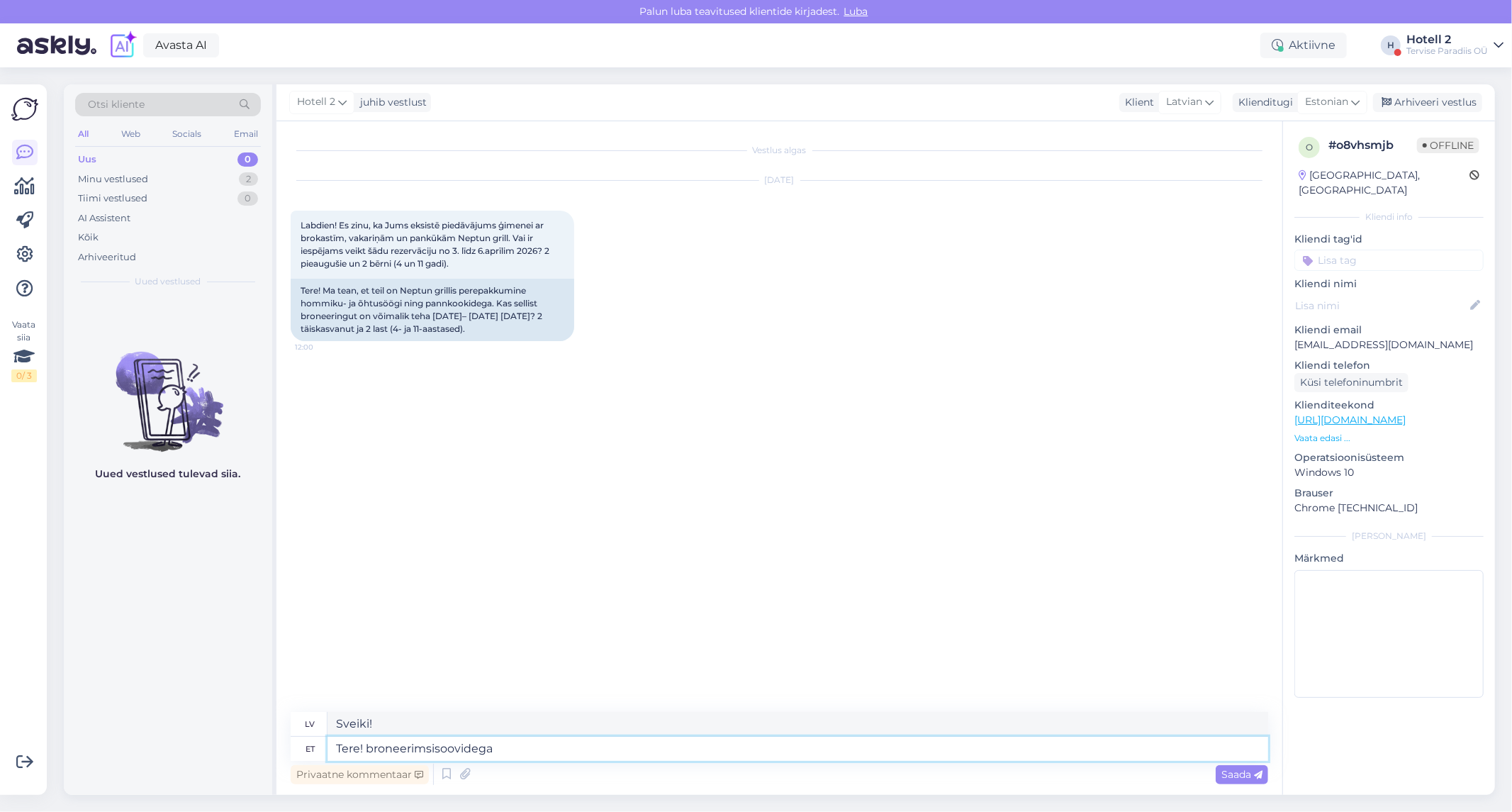
type textarea "Tere! broneerimsisoovidega s"
type textarea "Sveiki! ar rezervācijas pieprasījumiem"
type textarea "Tere! broneerimsisoovidega saate"
type textarea "Sveiki! Ar rezervācijas pieprasījumiem jūs varat"
type textarea "Tere! broneerimsisoovidega saate pö"
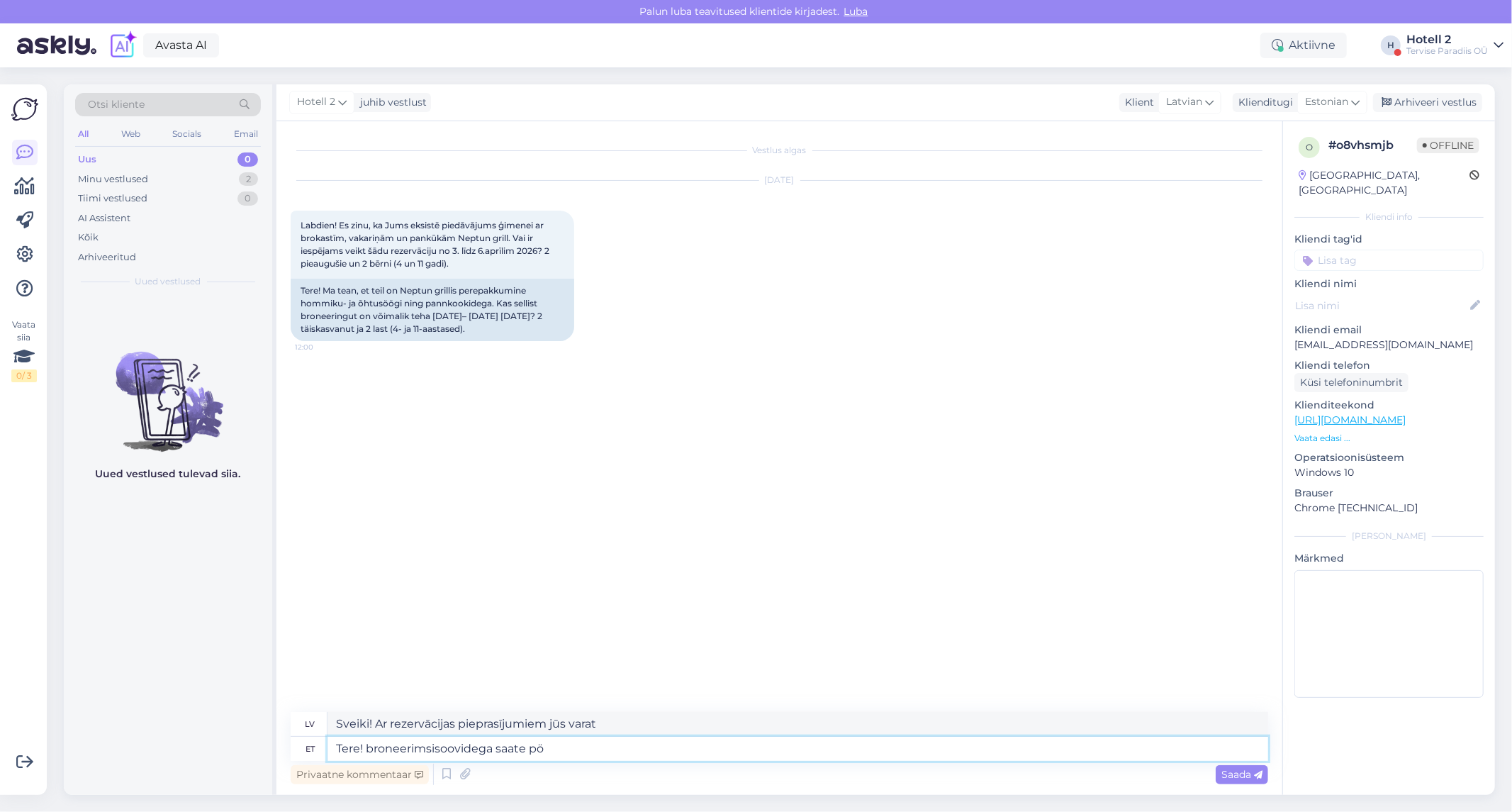
type textarea "Sveiki! Lai veiktu rezervāciju, lūdzu, sazinieties ar mums."
type textarea "Tere! broneerimsisoovidega saate pöörduda m"
type textarea "Sveiki! Lai veiktu rezervāciju, lūdzu, sazinieties ar mums"
type textarea "Tere! broneerimsisoovidega saate pöörduda meie m"
type textarea "Sveiki! Lai veiktu rezervāciju, lūdzu, sazinieties ar mums."
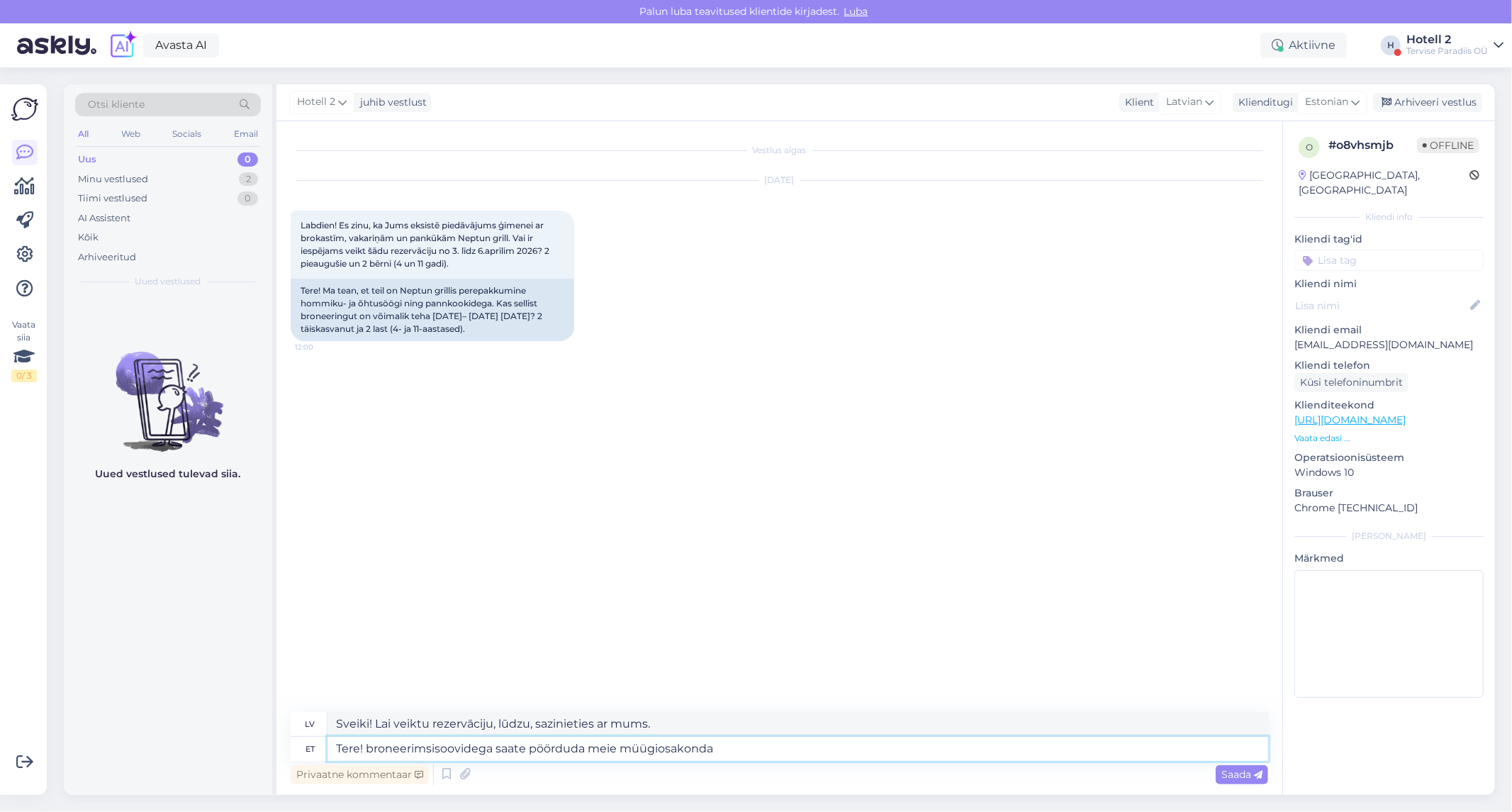
type textarea "Tere! broneerimsisoovidega saate pöörduda meie müügiosakonda s"
type textarea "Sveiki! Lai veiktu rezervāciju, lūdzu, sazinieties ar mūsu pārdošanas nodaļu."
type textarea "Tere! broneerimsisoovidega saate pöörduda meie müügiosakonda sales@spa"
type textarea "Sveiki! Lai veiktu rezervāciju, lūdzu, sazinieties ar mūsu pārdošanas nodaļu, r…"
type textarea "Tere! broneerimsisoovidega saate pöörduda meie müügiosakonda sales@spa.ee võ"
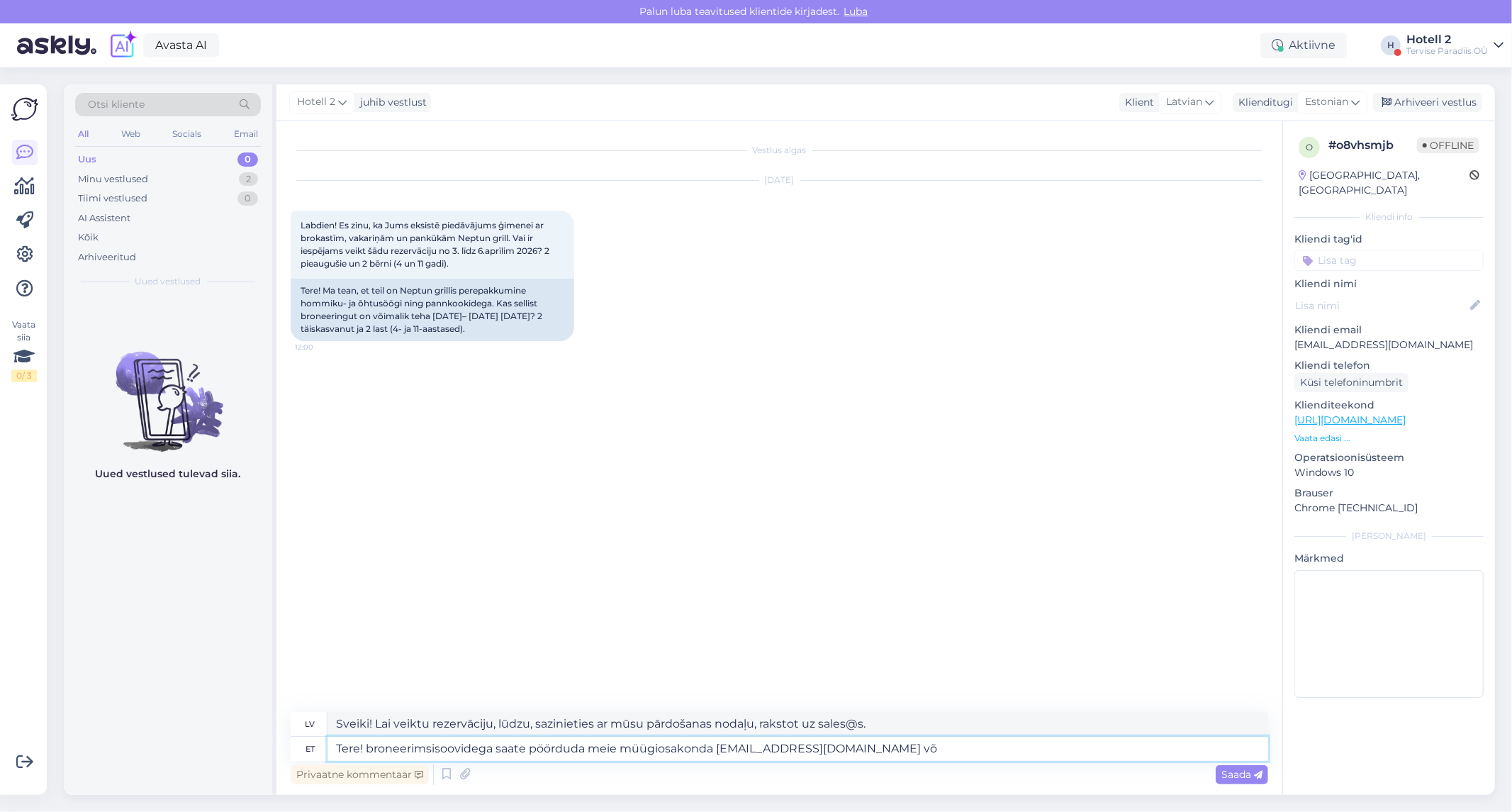
type textarea "Sveiki! Lai veiktu rezervāciju, lūdzu, sazinieties ar mūsu pārdošanas nodaļu sa…"
type textarea "Tere! broneerimsisoovidega saate pöörduda meie müügiosakonda sales@spa.ee või t"
type textarea "Sveiki! Lai veiktu rezervāciju, lūdzu, sazinieties ar mūsu pārdošanas nodaļu sa…"
type textarea "Tere! broneerimsisoovidega saate pöörduda meie müügiosakonda sales@spa.ee või t…"
type textarea "Sveiki! Rezervāciju veikšanai, lūdzu, sazinieties ar mūsu pārdošanas nodaļu sal…"
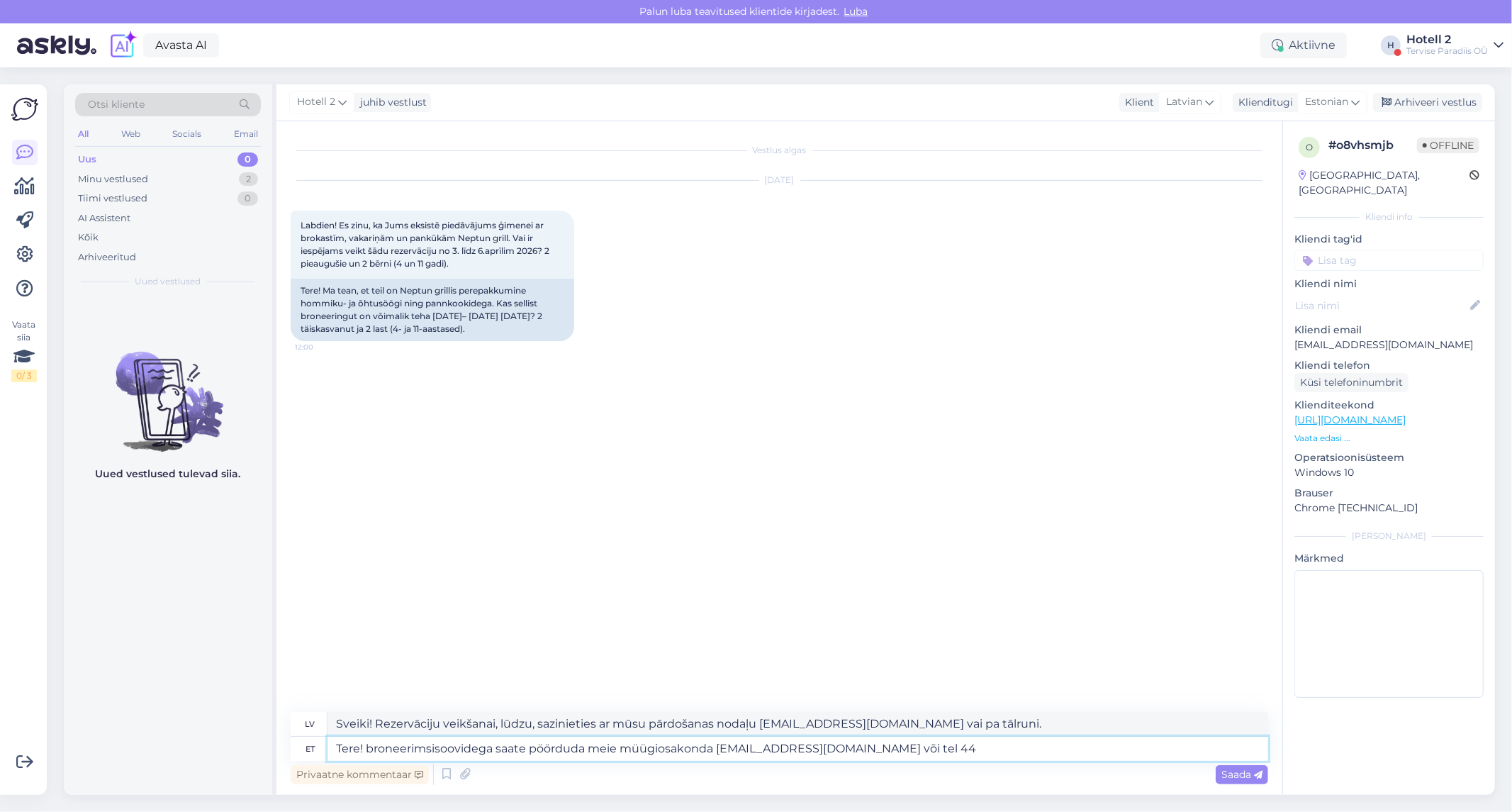
type textarea "Tere! broneerimsisoovidega saate pöörduda meie müügiosakonda sales@spa.ee või t…"
type textarea "Sveiki! Rezervāciju veikšanai, lūdzu, sazinieties ar mūsu pārdošanas nodaļu sal…"
type textarea "Tere! broneerimsisoovidega saate pöörduda meie müügiosakonda sales@spa.ee või t…"
type textarea "Sveiki! Rezervāciju veikšanai, lūdzu, sazinieties ar mūsu pārdošanas nodaļu sal…"
type textarea "Tere! broneerimsisoovidega saate pöörduda meie müügiosakonda sales@spa.ee või t…"
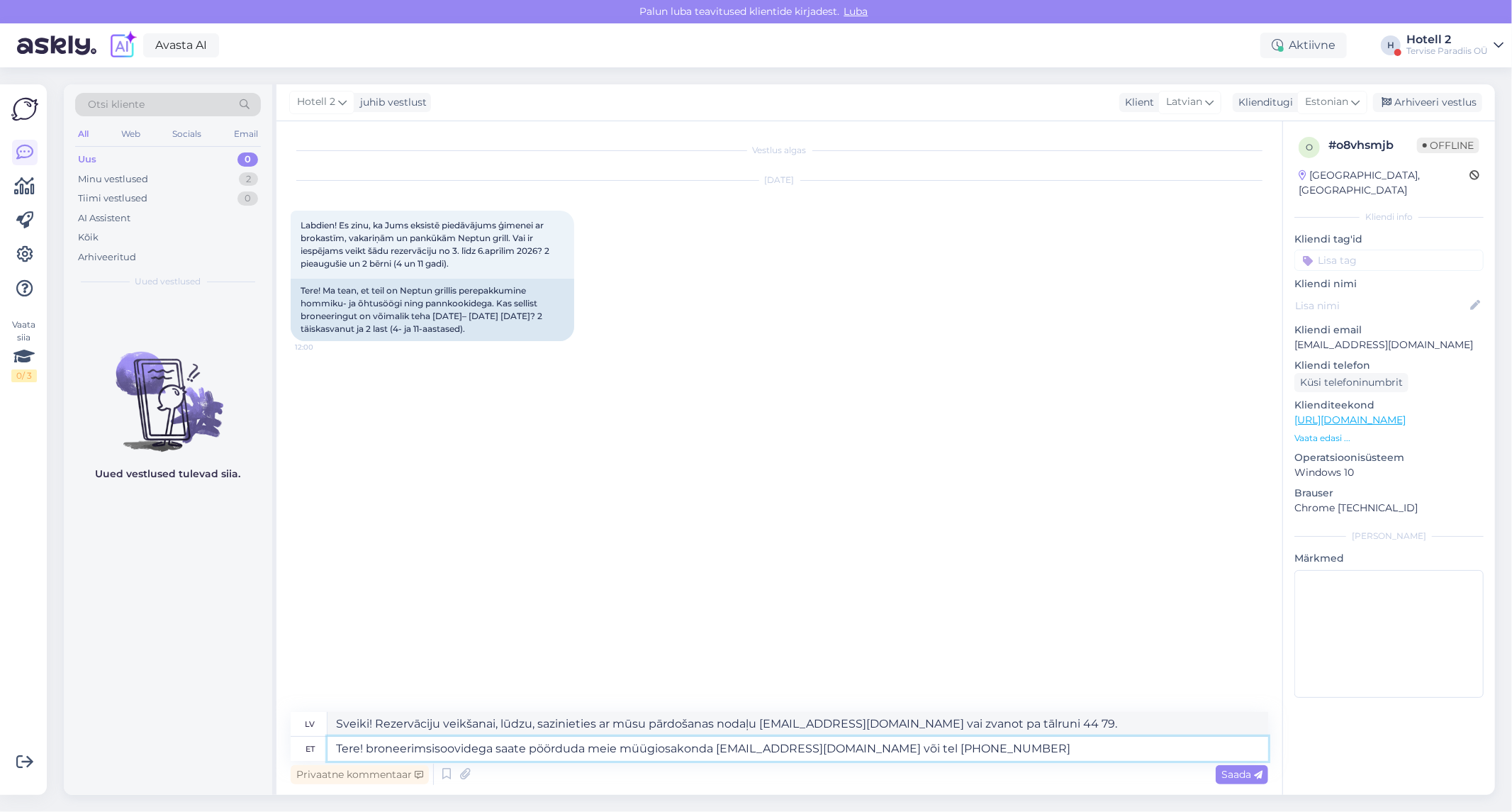
type textarea "Sveiki! Rezervāciju veikšanai, lūdzu, sazinieties ar mūsu pārdošanas nodaļu sal…"
click at [371, 747] on textarea "Tere! broneerimsisoovidega saate pöörduda meie müügiosakonda sales@spa.ee või t…" at bounding box center [798, 749] width 941 height 24
click at [435, 749] on textarea "Tere! Broneerimsisoovidega saate pöörduda meie müügiosakonda sales@spa.ee või t…" at bounding box center [798, 749] width 941 height 24
type textarea "Tere! Broneerimise soovidega saate pöörduda meie müügiosakonda sales@spa.ee või…"
click at [1248, 781] on div "Saada" at bounding box center [1242, 775] width 53 height 19
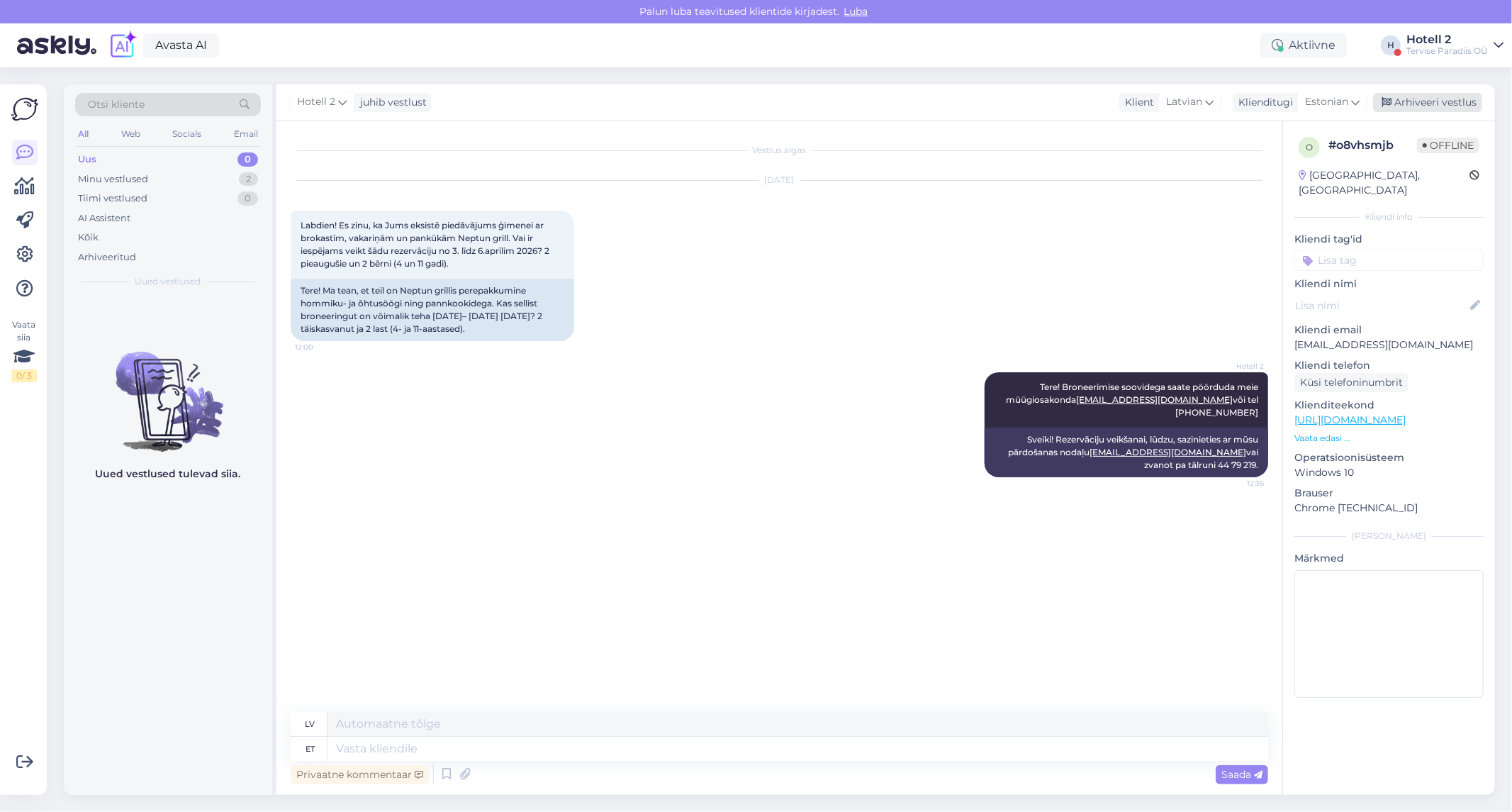
click at [1443, 96] on div "Arhiveeri vestlus" at bounding box center [1427, 102] width 109 height 19
